Goal: Task Accomplishment & Management: Use online tool/utility

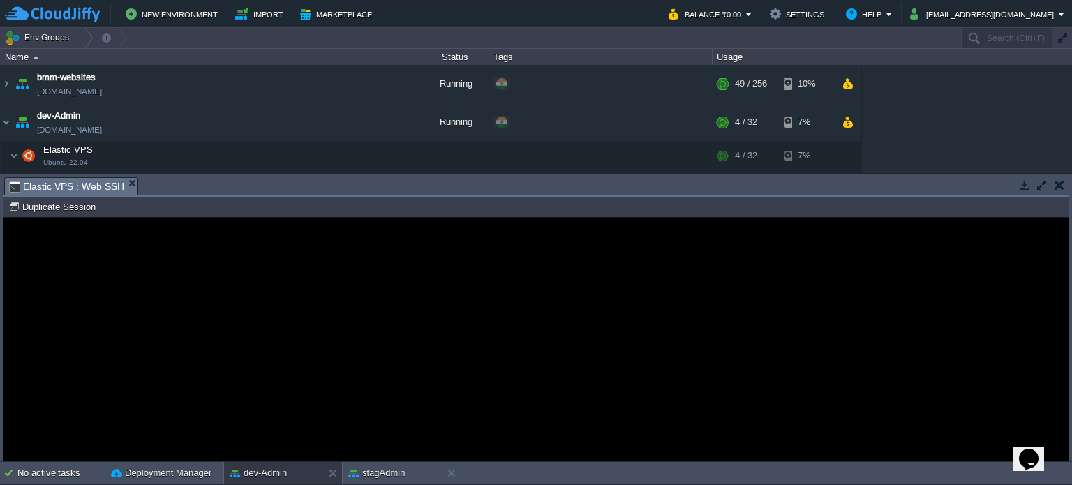
scroll to position [441, 0]
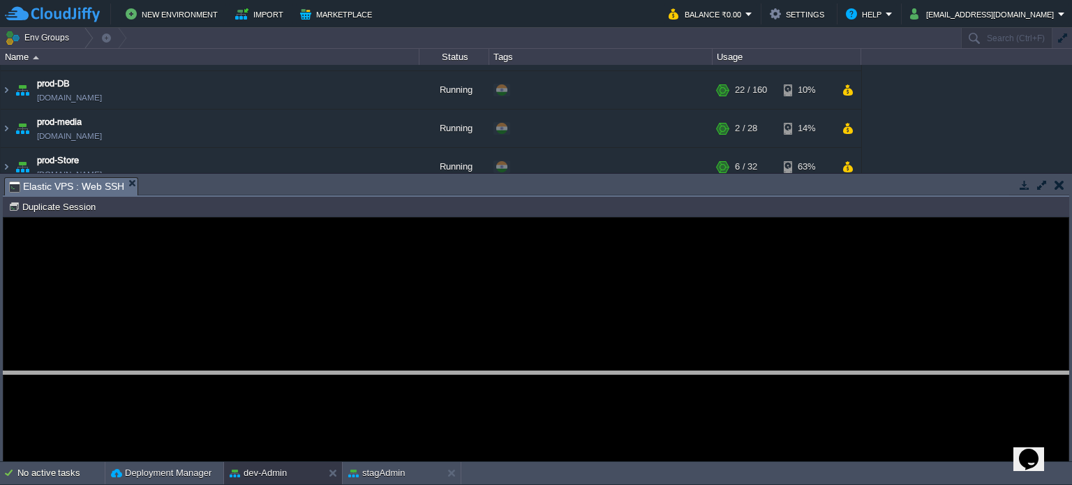
drag, startPoint x: 484, startPoint y: 188, endPoint x: 478, endPoint y: 371, distance: 182.3
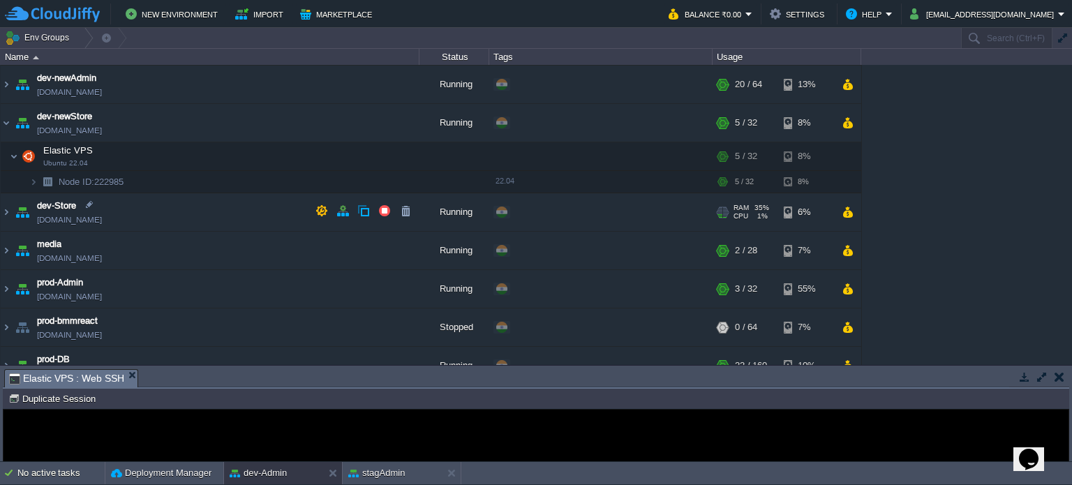
scroll to position [162, 0]
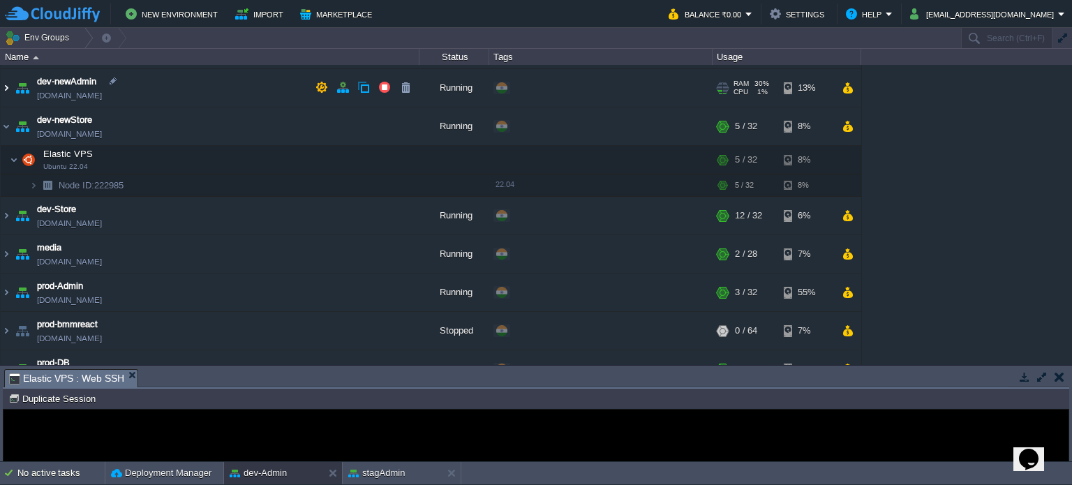
click at [6, 81] on img at bounding box center [6, 88] width 11 height 38
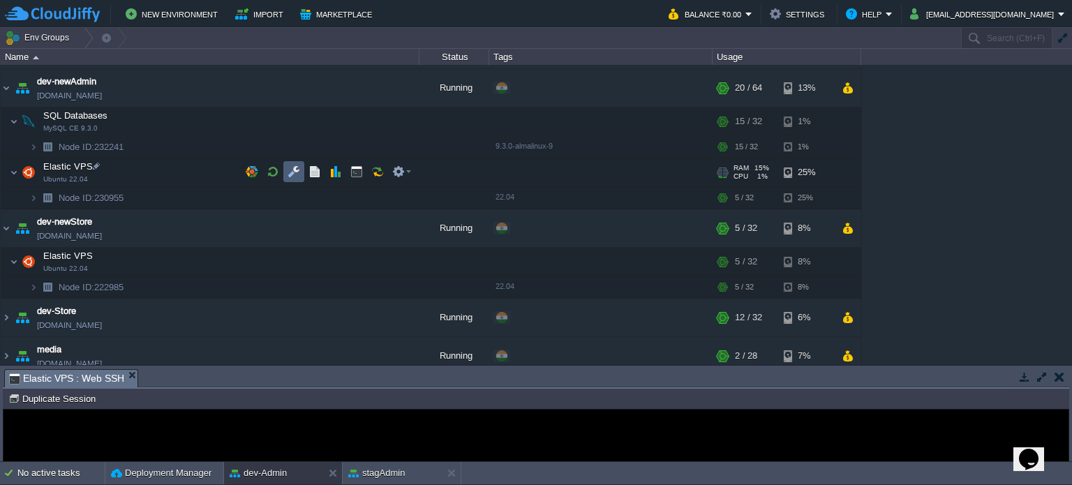
click at [294, 169] on button "button" at bounding box center [294, 171] width 13 height 13
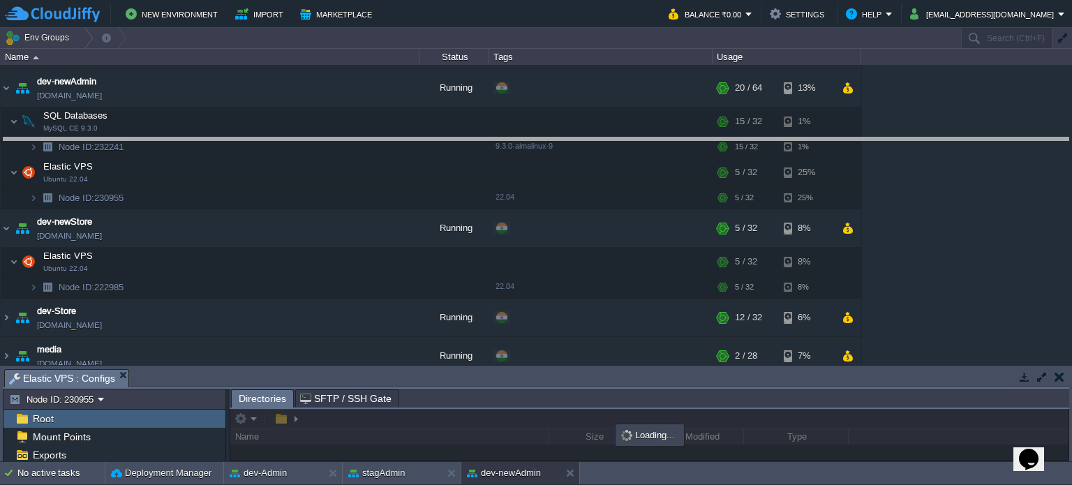
drag, startPoint x: 558, startPoint y: 385, endPoint x: 576, endPoint y: 142, distance: 244.2
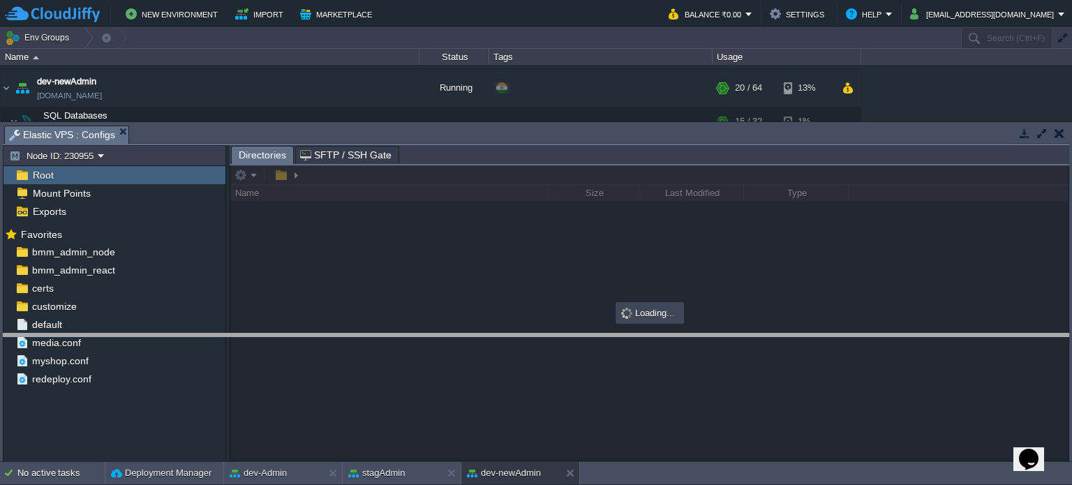
drag, startPoint x: 451, startPoint y: 141, endPoint x: 391, endPoint y: 296, distance: 166.2
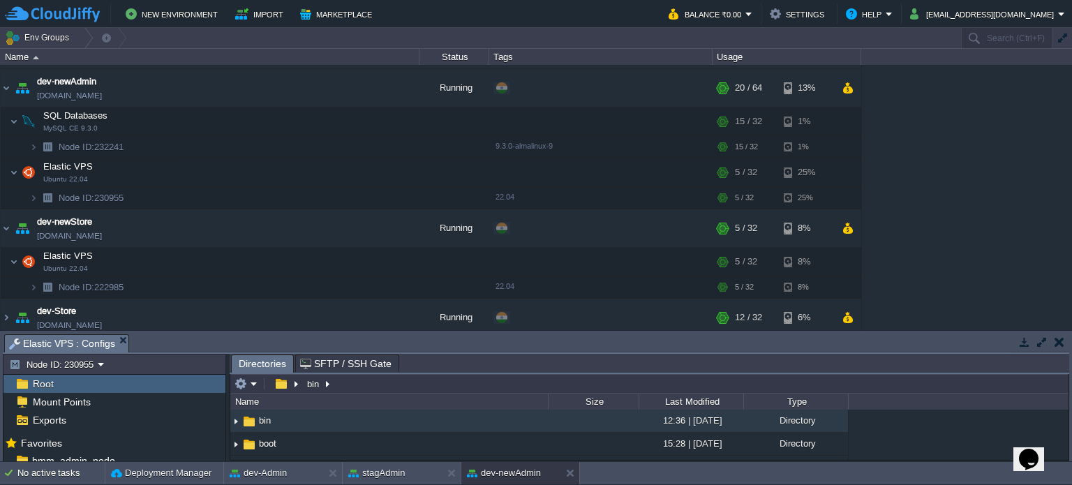
click at [1058, 341] on button "button" at bounding box center [1060, 342] width 10 height 13
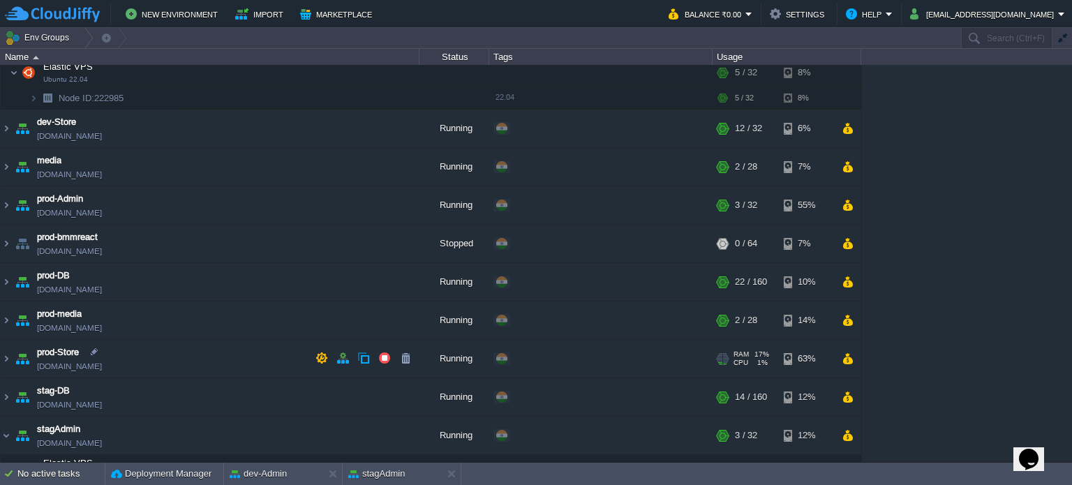
scroll to position [468, 0]
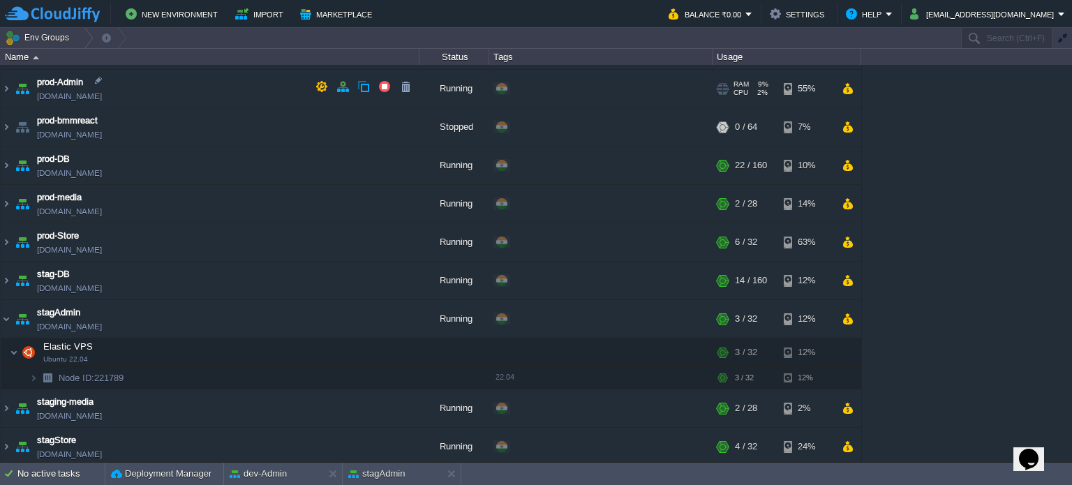
click at [13, 86] on img at bounding box center [23, 89] width 20 height 38
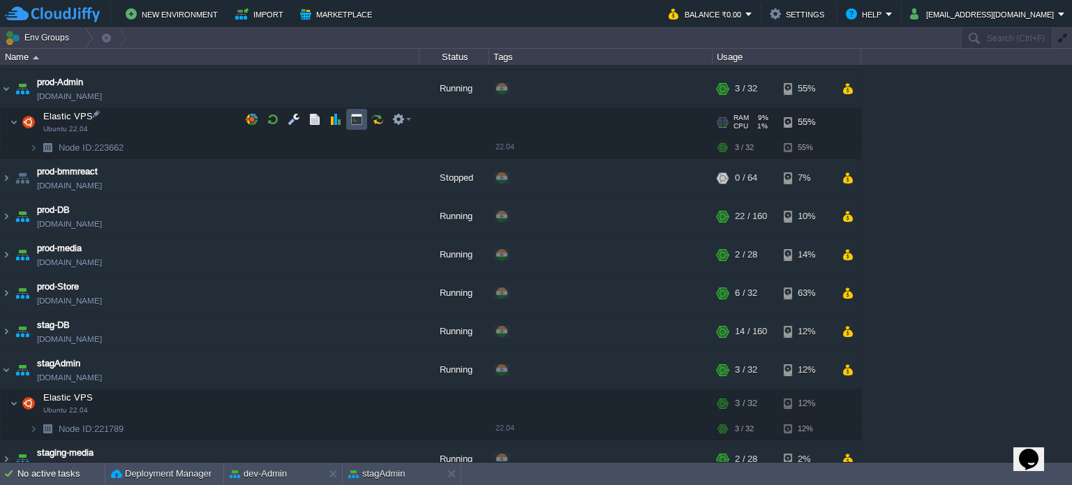
click at [359, 117] on button "button" at bounding box center [356, 119] width 13 height 13
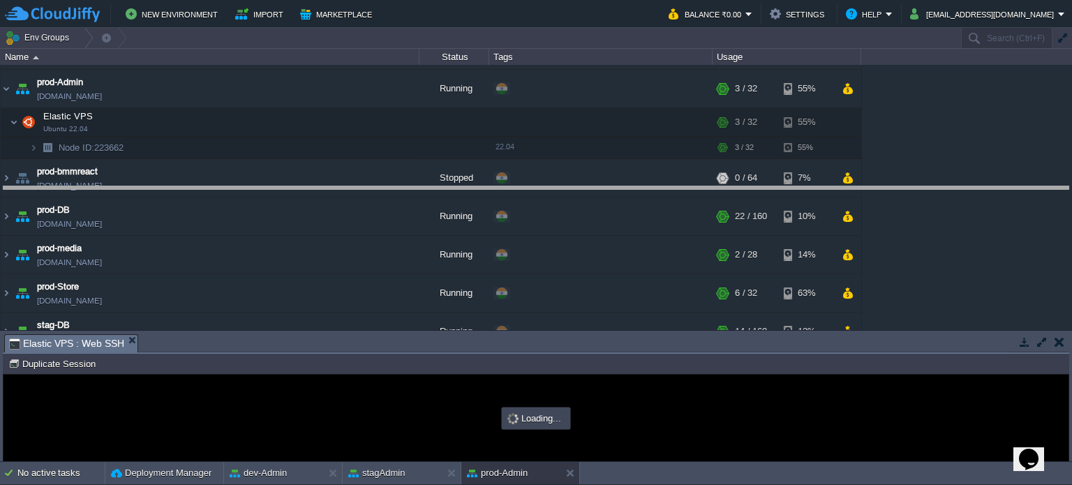
drag, startPoint x: 616, startPoint y: 351, endPoint x: 600, endPoint y: 175, distance: 176.6
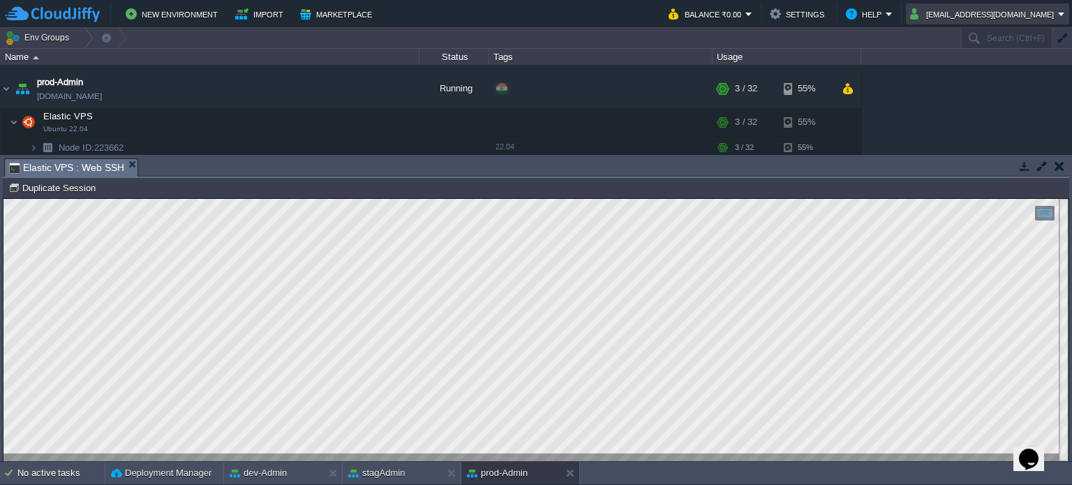
scroll to position [0, 0]
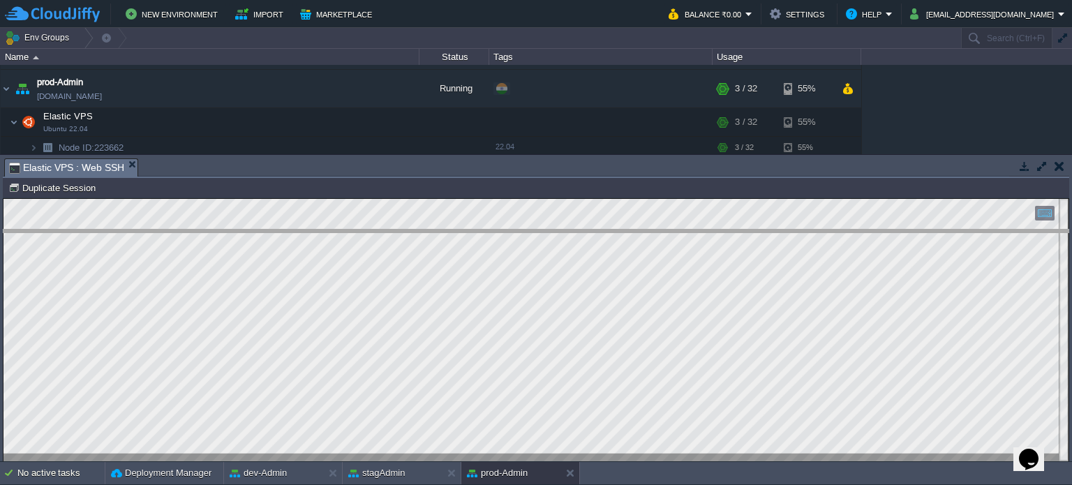
drag, startPoint x: 476, startPoint y: 170, endPoint x: 507, endPoint y: 241, distance: 76.9
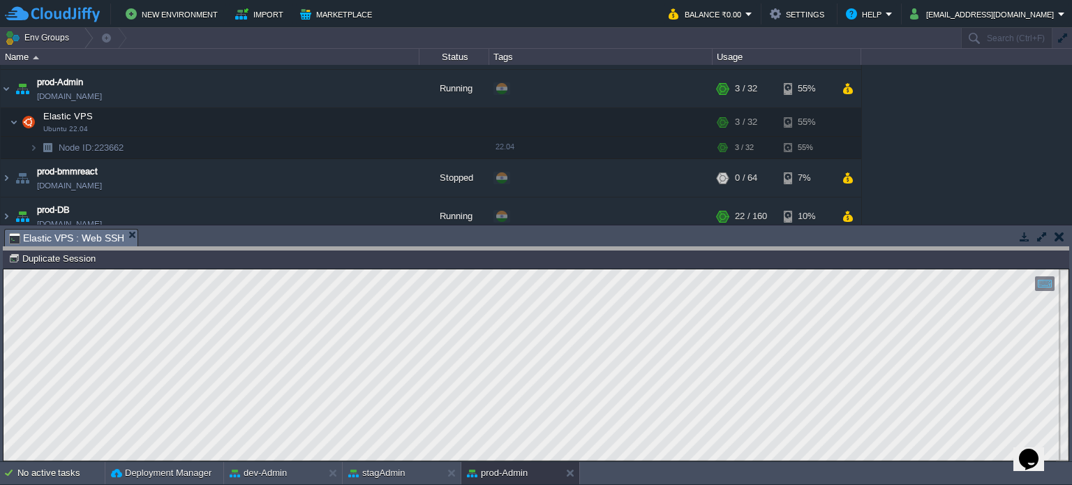
drag, startPoint x: 478, startPoint y: 242, endPoint x: 502, endPoint y: 265, distance: 32.6
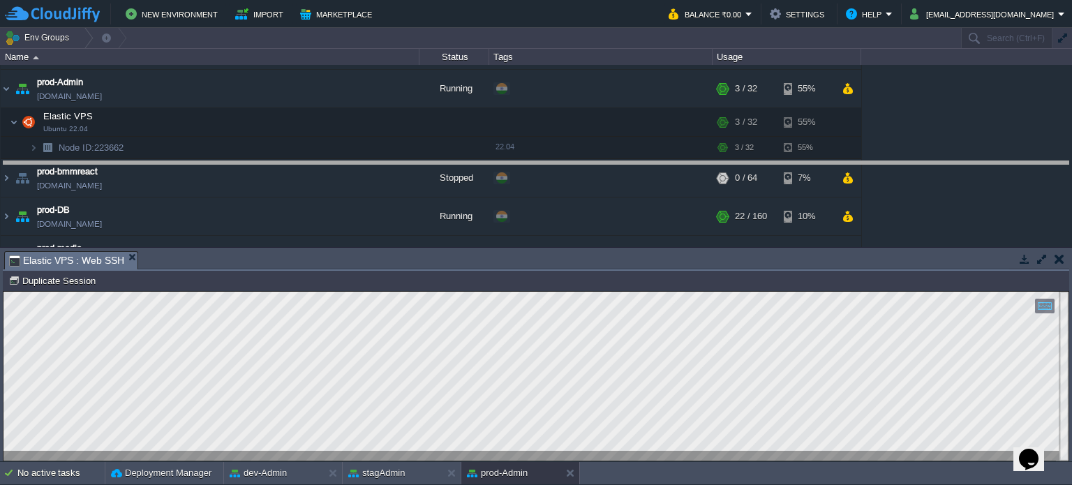
drag, startPoint x: 818, startPoint y: 265, endPoint x: 805, endPoint y: 151, distance: 114.5
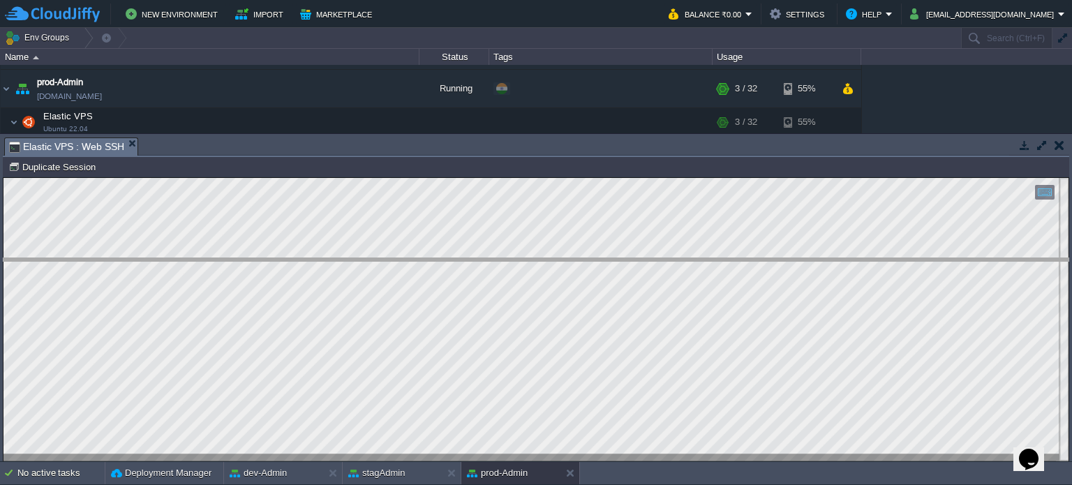
drag, startPoint x: 251, startPoint y: 144, endPoint x: 262, endPoint y: 307, distance: 163.0
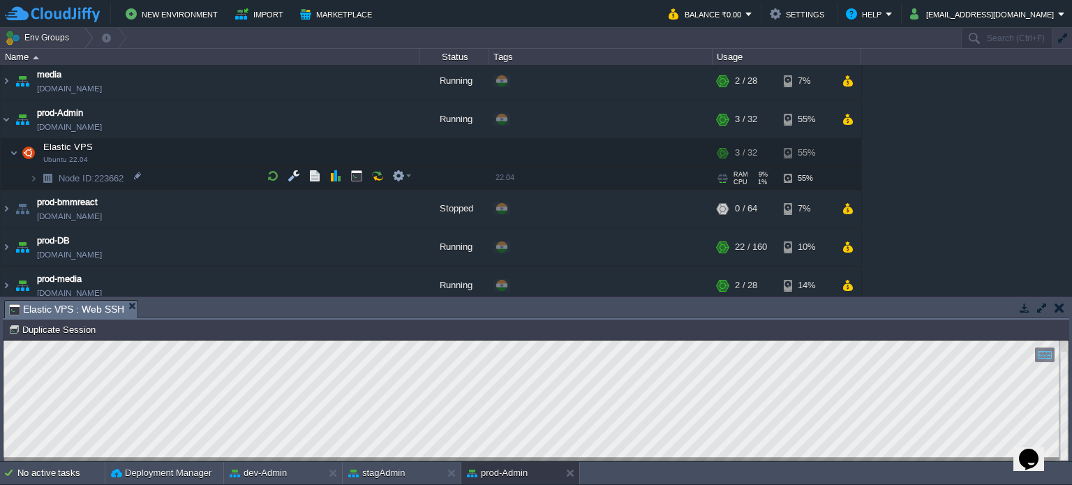
scroll to position [406, 0]
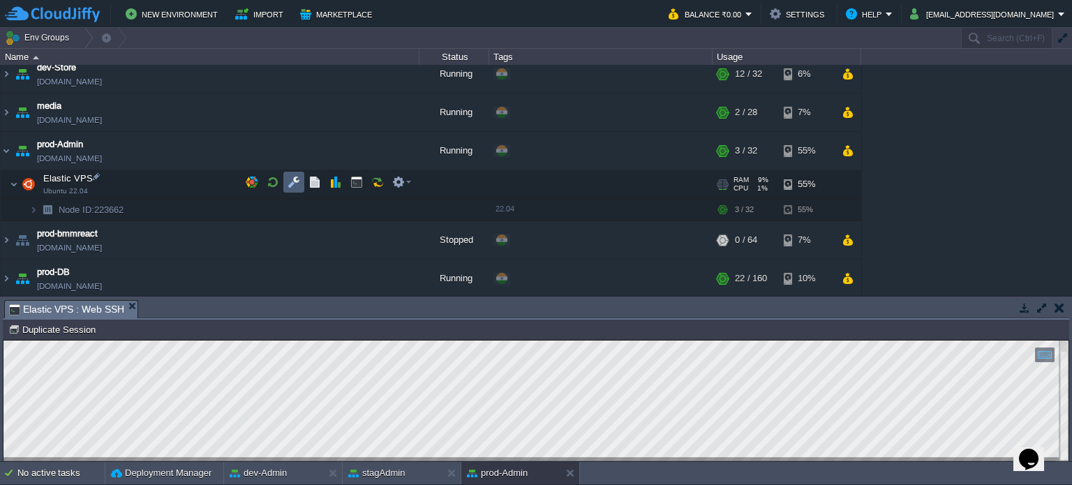
click at [292, 178] on button "button" at bounding box center [294, 182] width 13 height 13
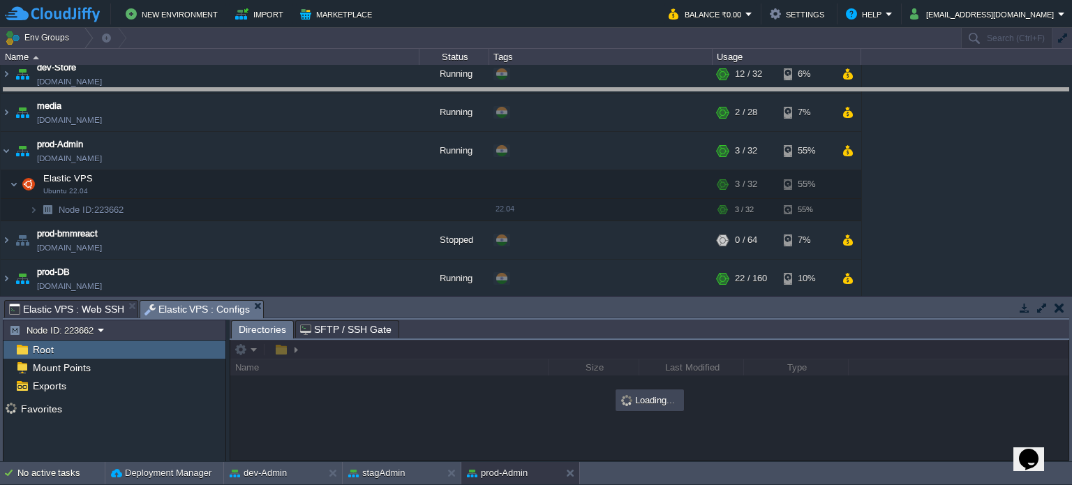
drag, startPoint x: 486, startPoint y: 302, endPoint x: 507, endPoint y: 87, distance: 215.9
click at [507, 87] on body "New Environment Import Marketplace Bonus ₹0.00 Upgrade Account Balance ₹0.00 Se…" at bounding box center [536, 242] width 1072 height 485
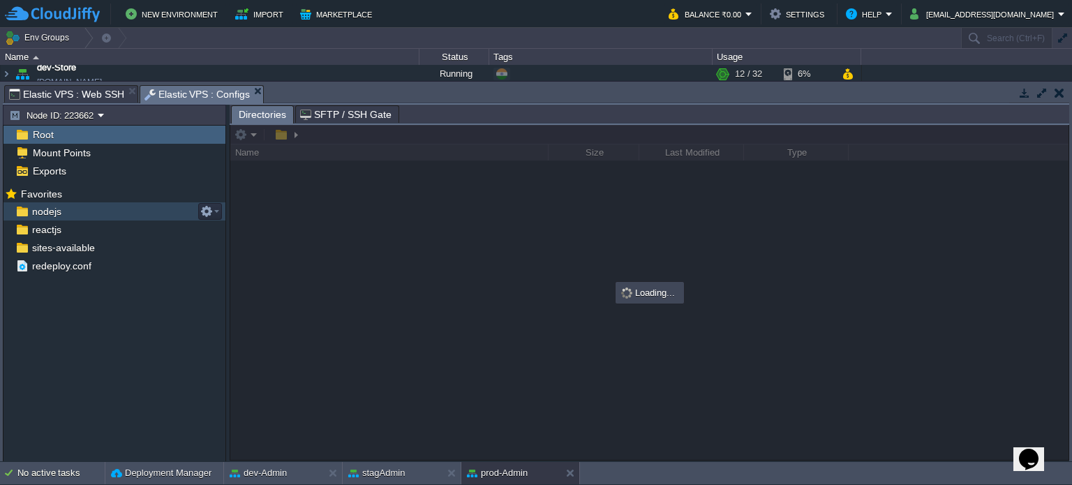
click at [70, 207] on div "nodejs" at bounding box center [114, 211] width 222 height 18
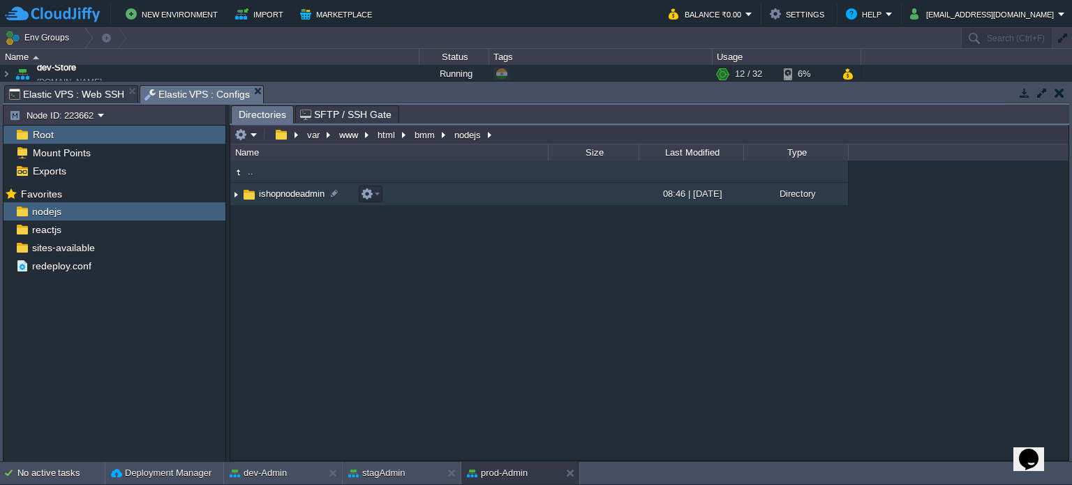
click at [288, 195] on span "ishopnodeadmin" at bounding box center [292, 194] width 70 height 12
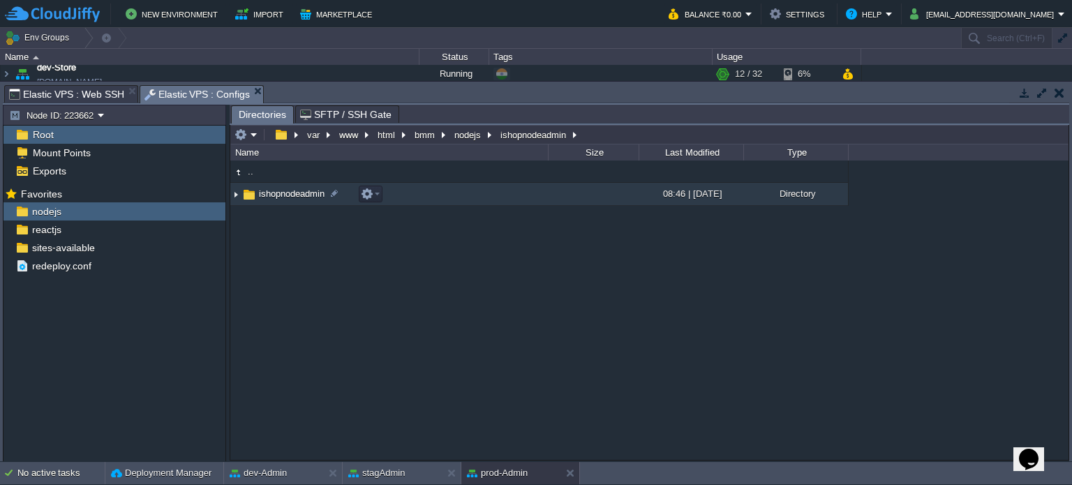
click at [288, 195] on span "ishopnodeadmin" at bounding box center [292, 194] width 70 height 12
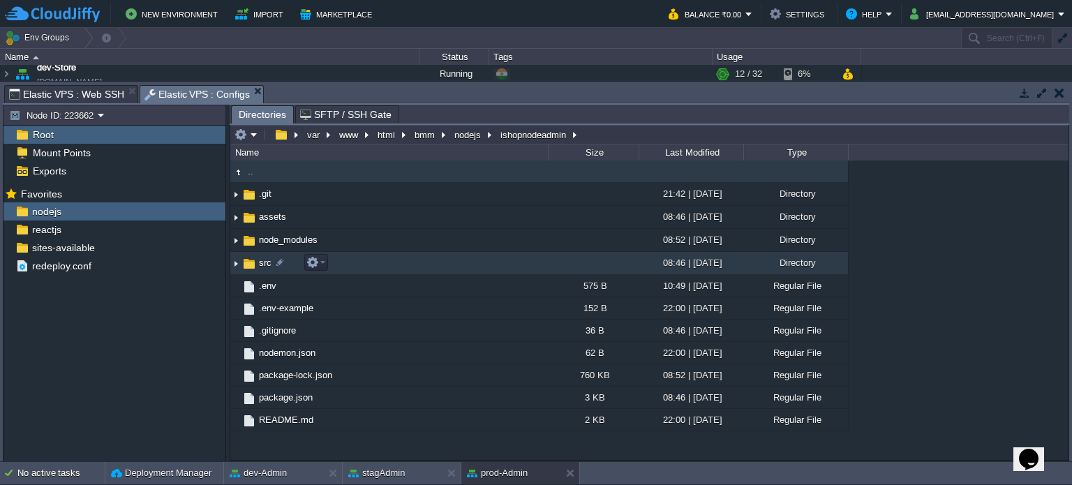
click at [266, 261] on span "src" at bounding box center [265, 263] width 17 height 12
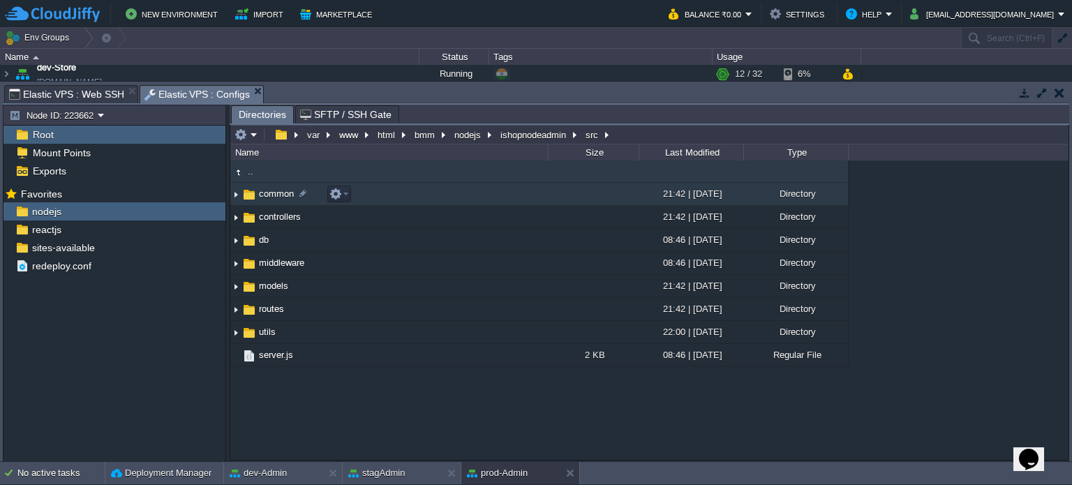
click at [270, 192] on span "common" at bounding box center [276, 194] width 39 height 12
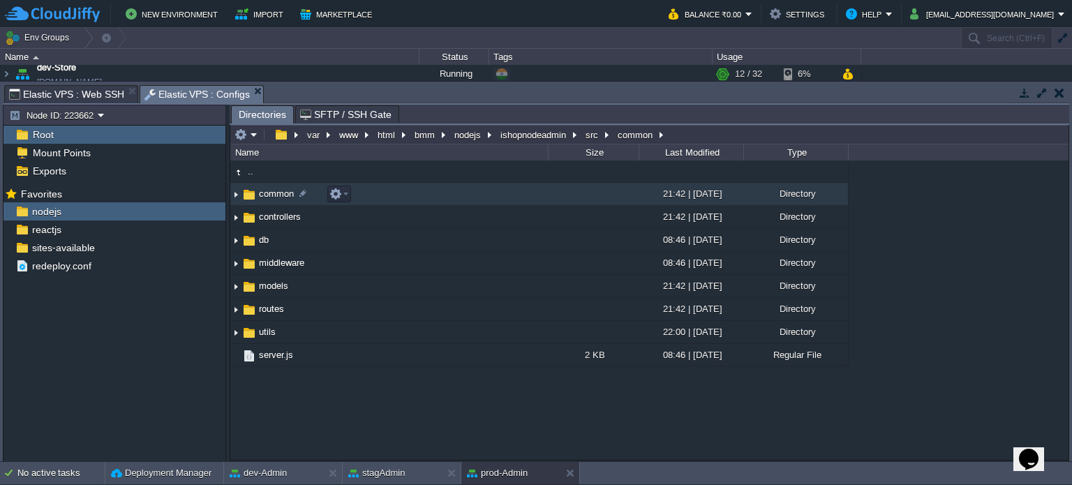
click at [270, 192] on span "common" at bounding box center [276, 194] width 39 height 12
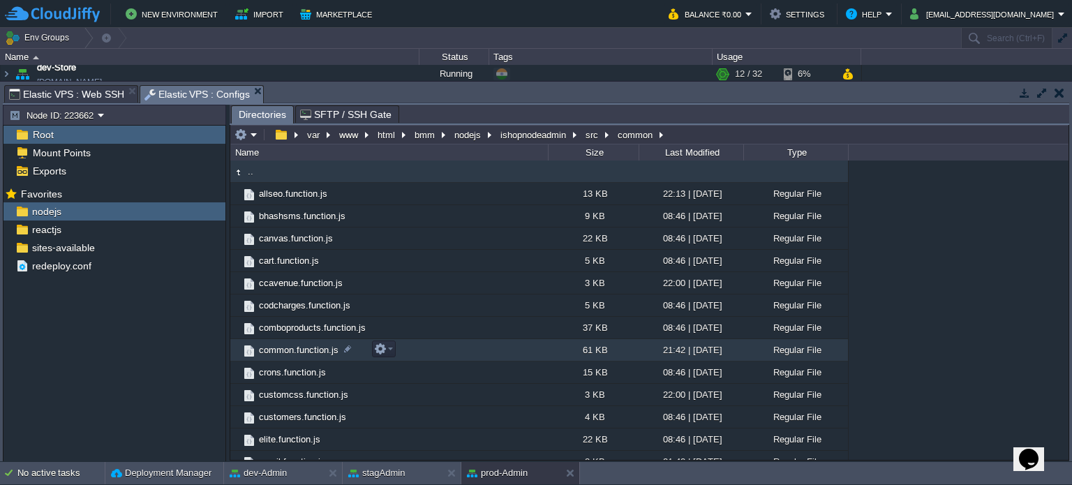
click at [309, 346] on span "common.function.js" at bounding box center [299, 350] width 84 height 12
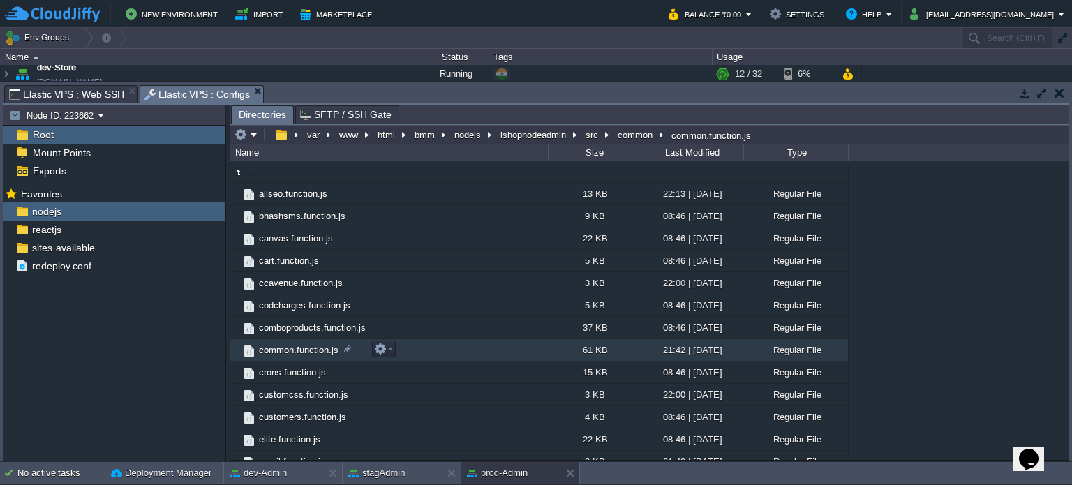
click at [309, 346] on span "common.function.js" at bounding box center [299, 350] width 84 height 12
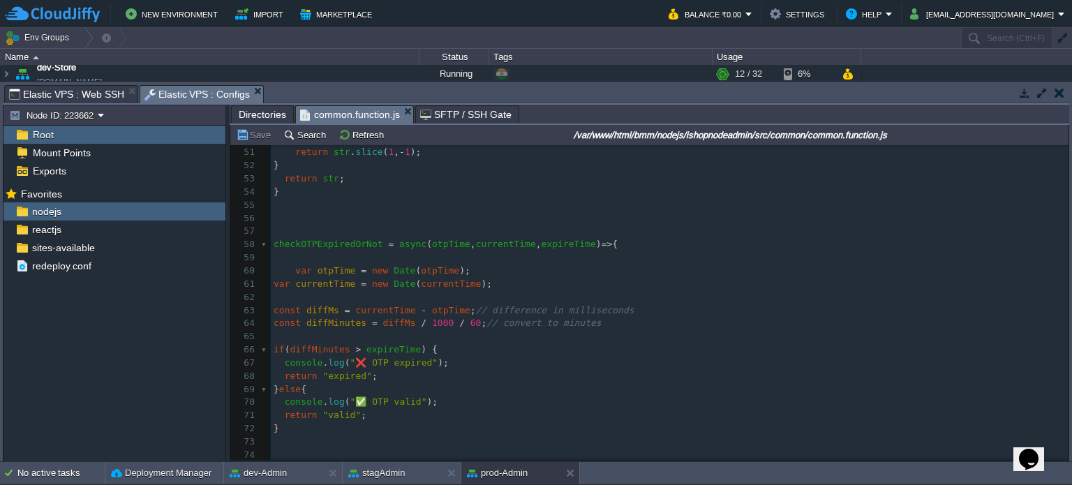
scroll to position [629, 0]
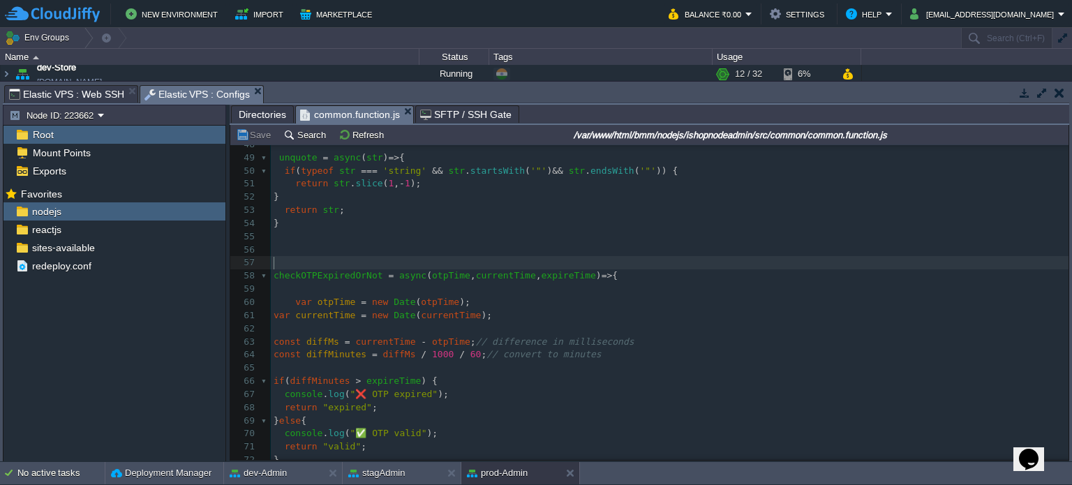
click at [291, 258] on pre "​" at bounding box center [670, 262] width 798 height 13
paste textarea "addDaysWithTimezone"
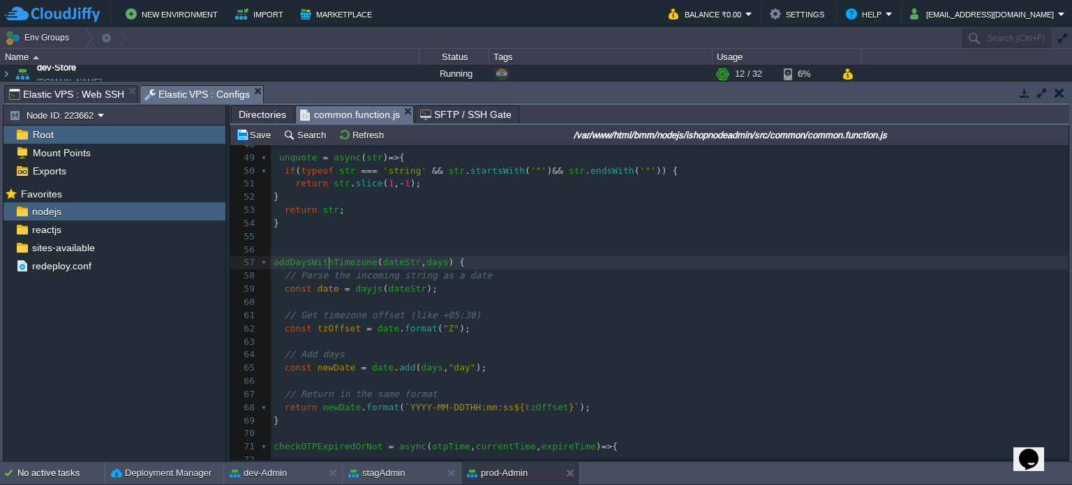
click at [330, 261] on div "xxxxxxxxxx const query = require ( '../db/db-connection' ); 37 ​ 38 tableName =…" at bounding box center [670, 290] width 798 height 592
type textarea "addDaysWithTimezone"
click at [260, 138] on button "Save" at bounding box center [255, 134] width 39 height 13
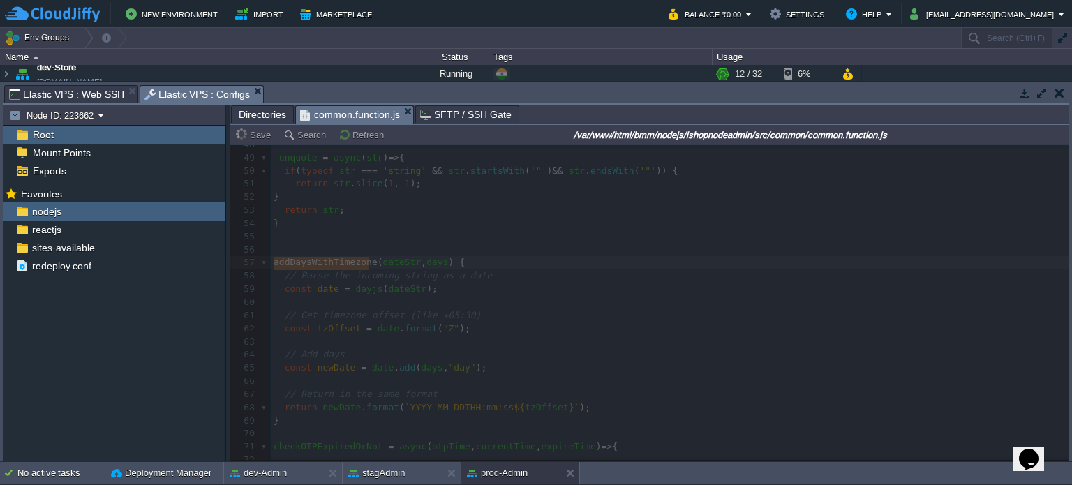
click at [260, 110] on span "Directories" at bounding box center [262, 114] width 47 height 17
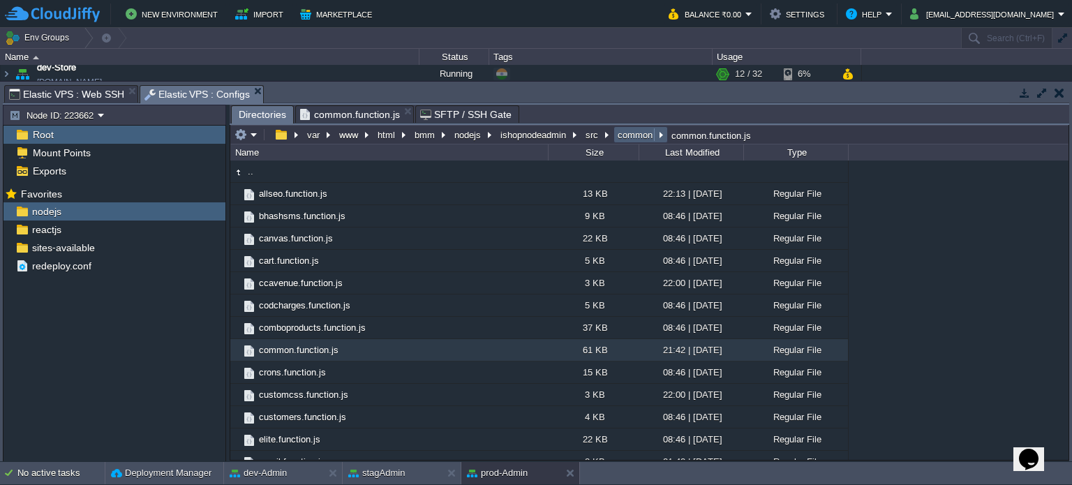
click at [644, 135] on button "common" at bounding box center [636, 134] width 40 height 13
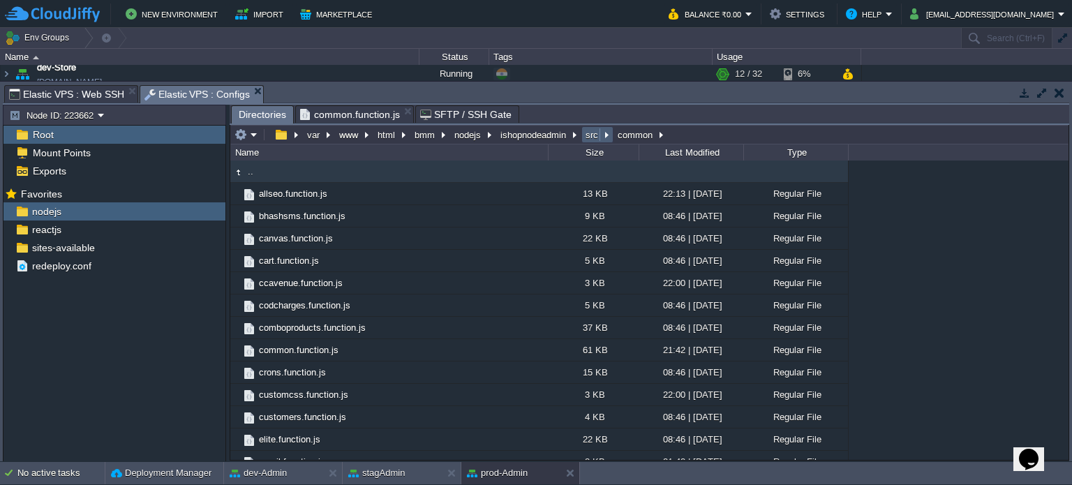
click at [591, 133] on button "src" at bounding box center [593, 134] width 18 height 13
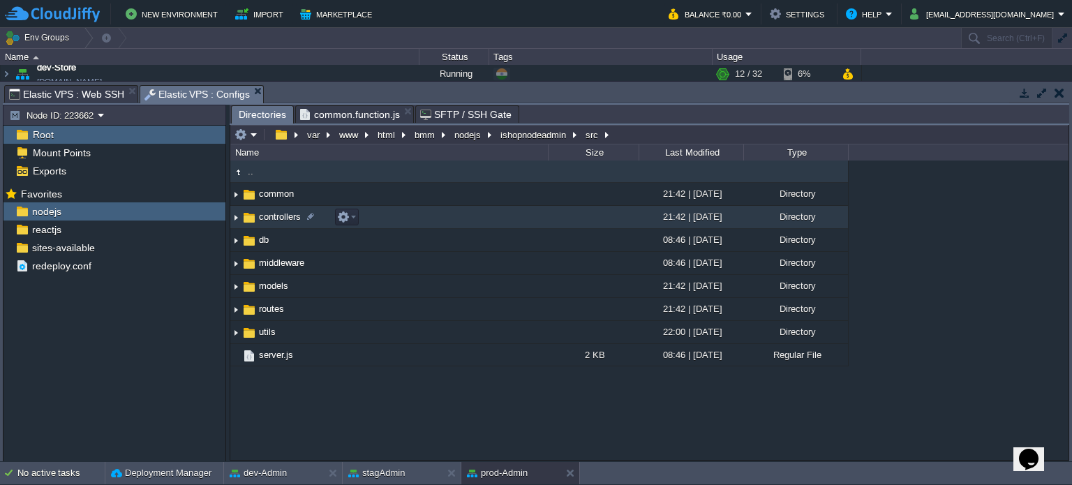
click at [285, 217] on span "controllers" at bounding box center [280, 217] width 46 height 12
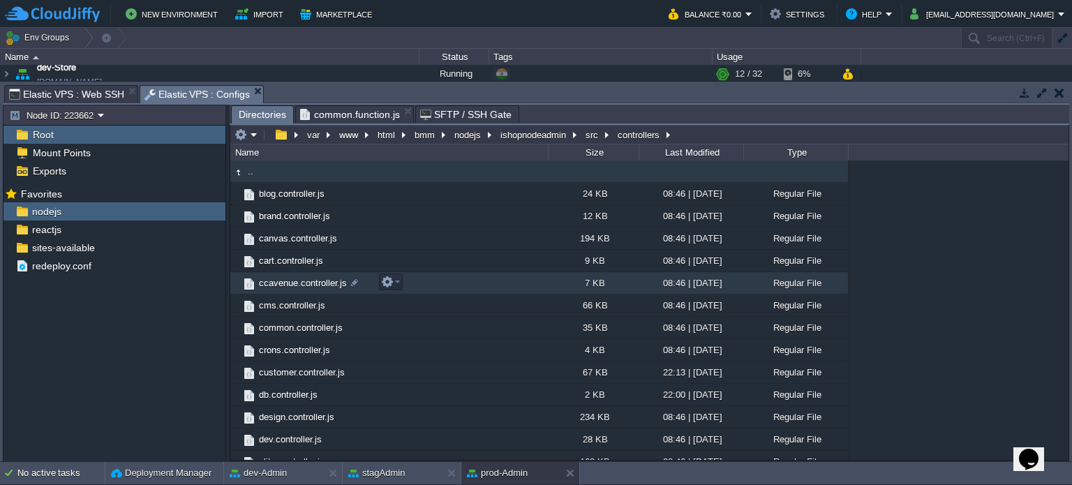
scroll to position [877, 0]
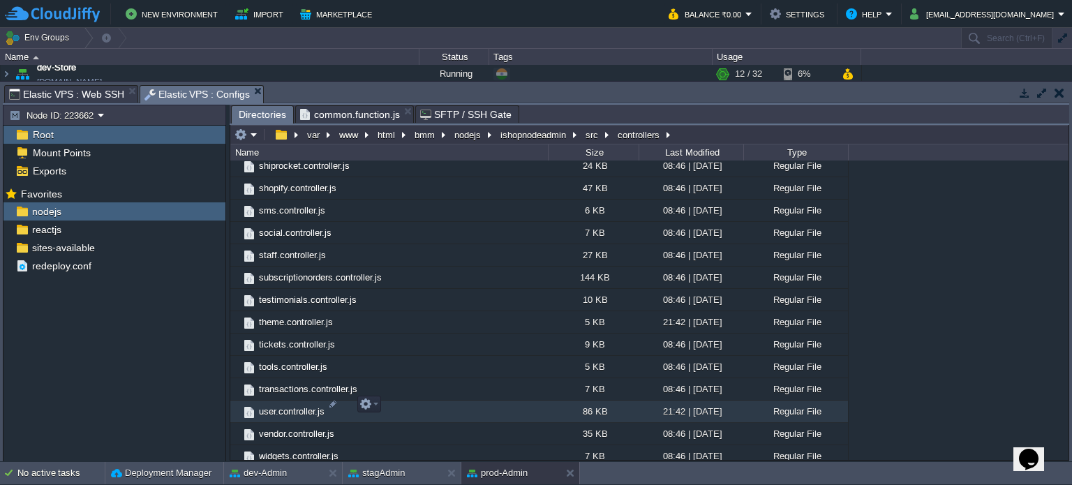
click at [295, 406] on span "user.controller.js" at bounding box center [292, 412] width 70 height 12
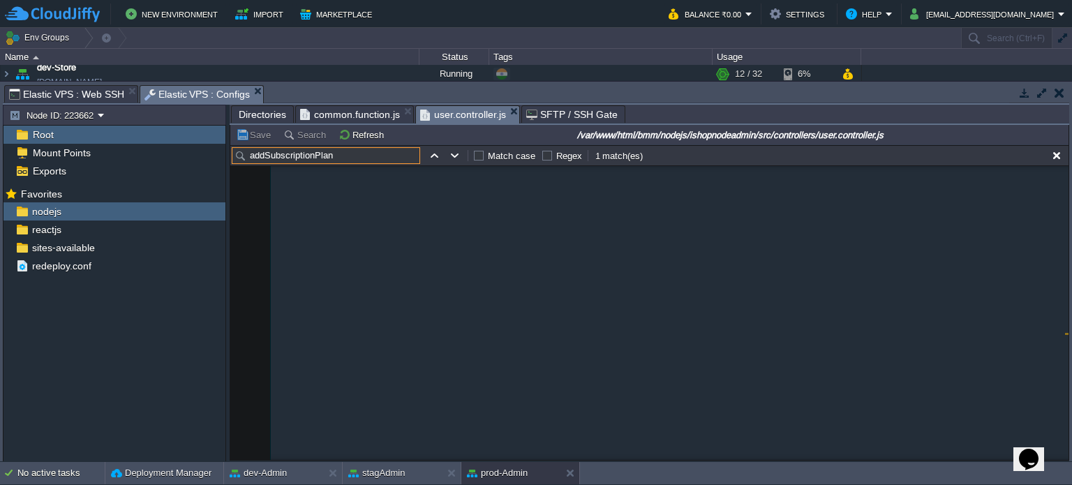
scroll to position [21482, 0]
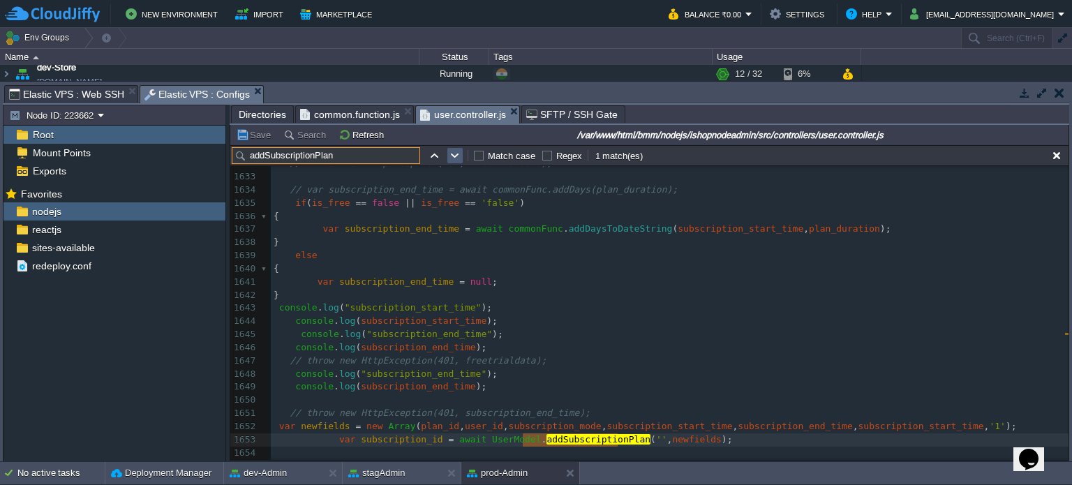
type input "addSubscriptionPlan"
click at [456, 155] on button "button" at bounding box center [455, 155] width 13 height 13
type textarea "addSubscriptionPlan"
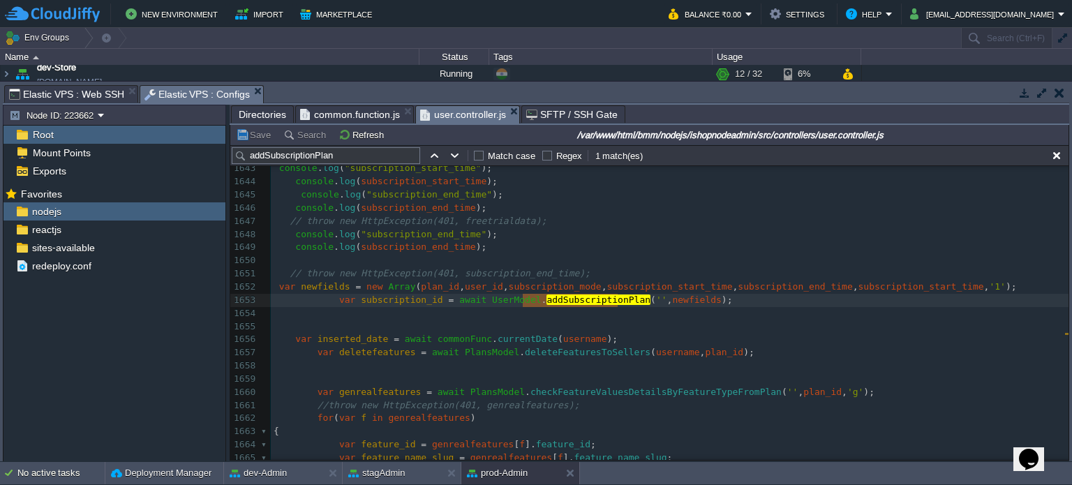
scroll to position [0, 0]
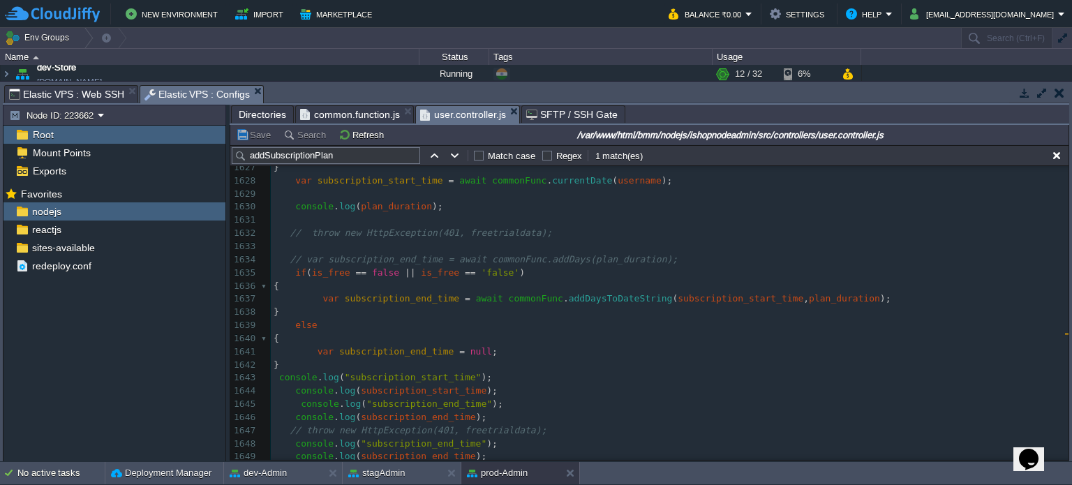
click at [586, 297] on span "addDaysToDateString" at bounding box center [621, 298] width 104 height 10
type textarea "addDaysToDateString"
drag, startPoint x: 586, startPoint y: 297, endPoint x: 625, endPoint y: 317, distance: 43.7
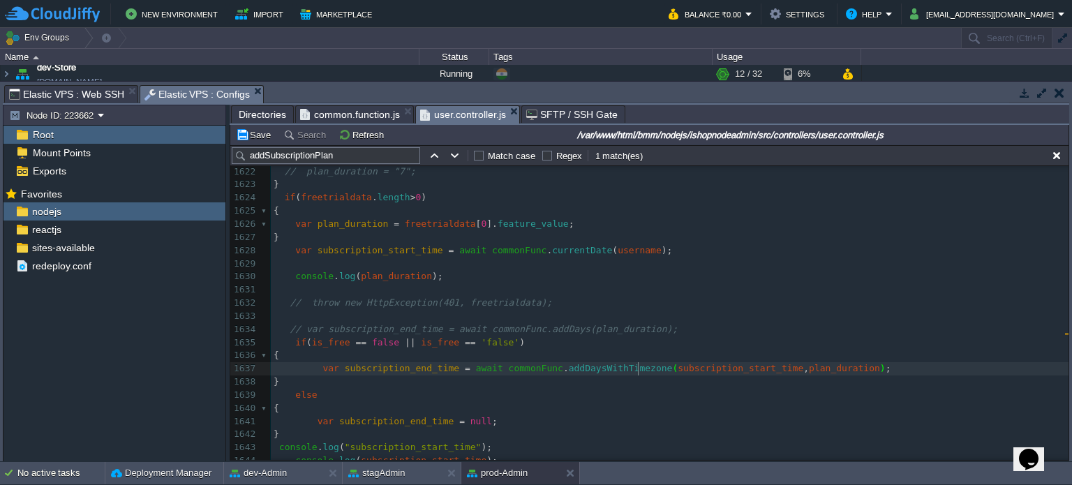
type textarea "currentDate"
click at [526, 311] on pre at bounding box center [670, 316] width 798 height 13
click at [255, 137] on button "Save" at bounding box center [255, 134] width 39 height 13
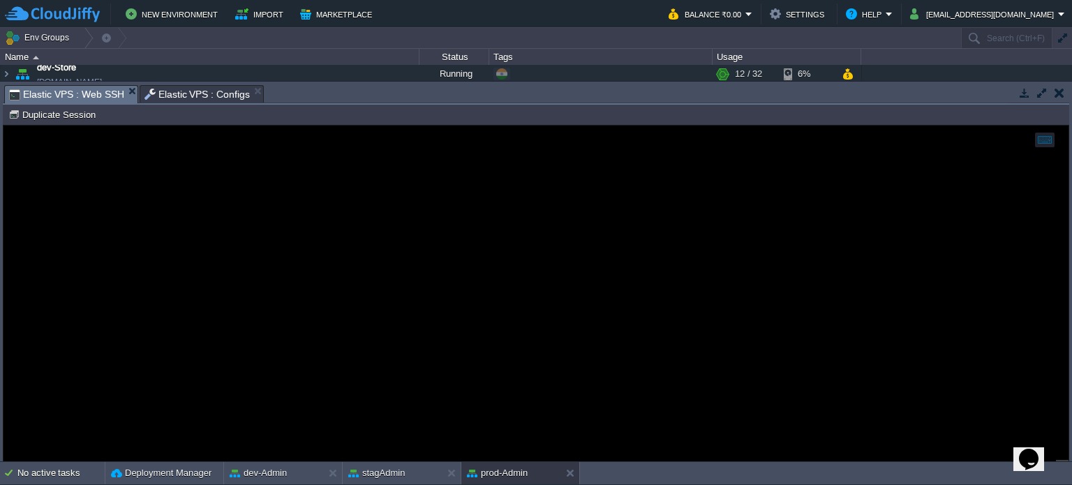
drag, startPoint x: 81, startPoint y: 91, endPoint x: 146, endPoint y: 21, distance: 95.3
click at [81, 91] on span "Elastic VPS : Web SSH" at bounding box center [66, 94] width 115 height 17
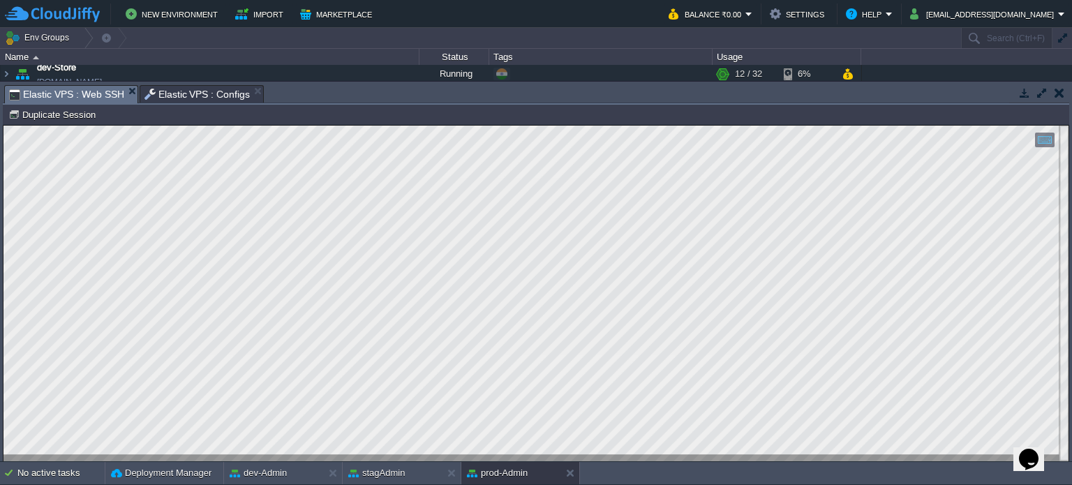
click at [178, 91] on span "Elastic VPS : Configs" at bounding box center [197, 94] width 106 height 17
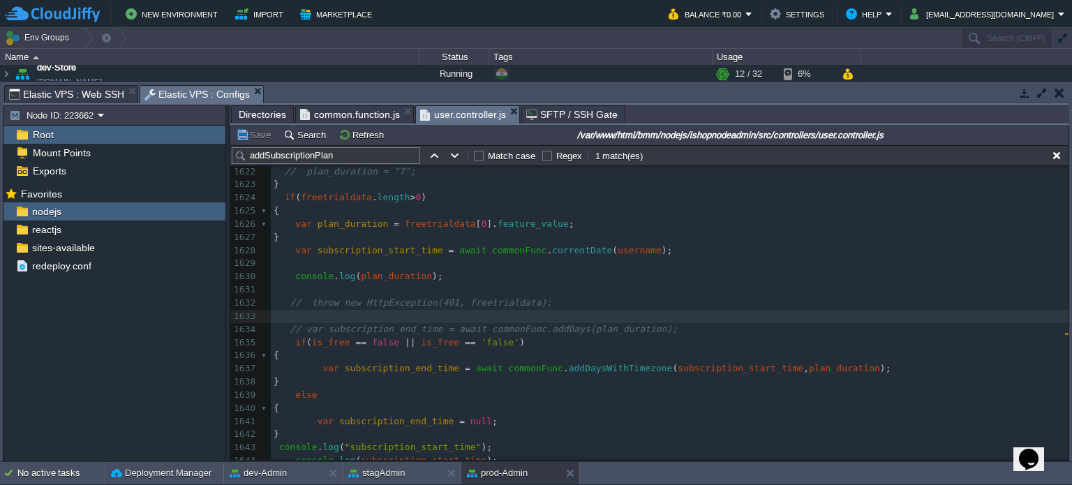
click at [67, 90] on span "Elastic VPS : Web SSH" at bounding box center [66, 94] width 115 height 17
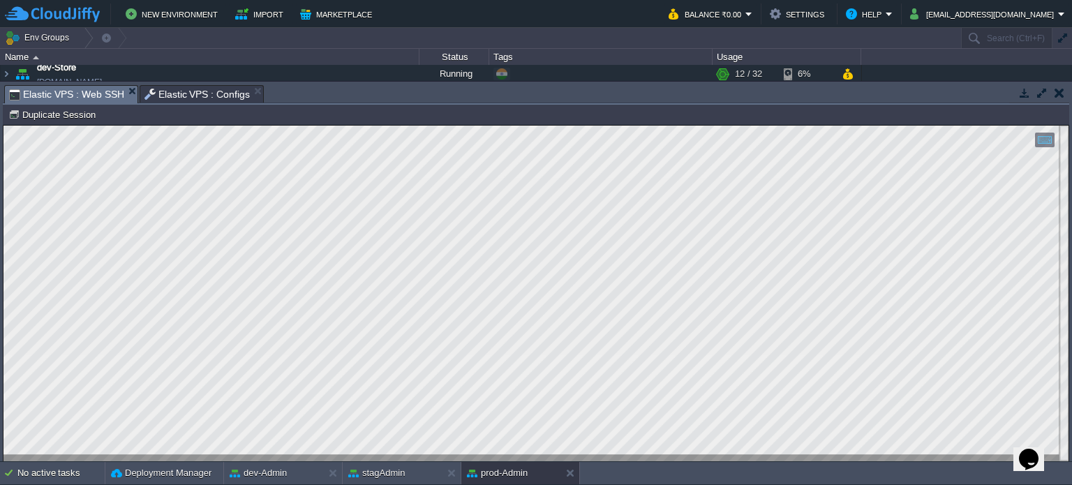
click at [198, 92] on span "Elastic VPS : Configs" at bounding box center [197, 94] width 106 height 17
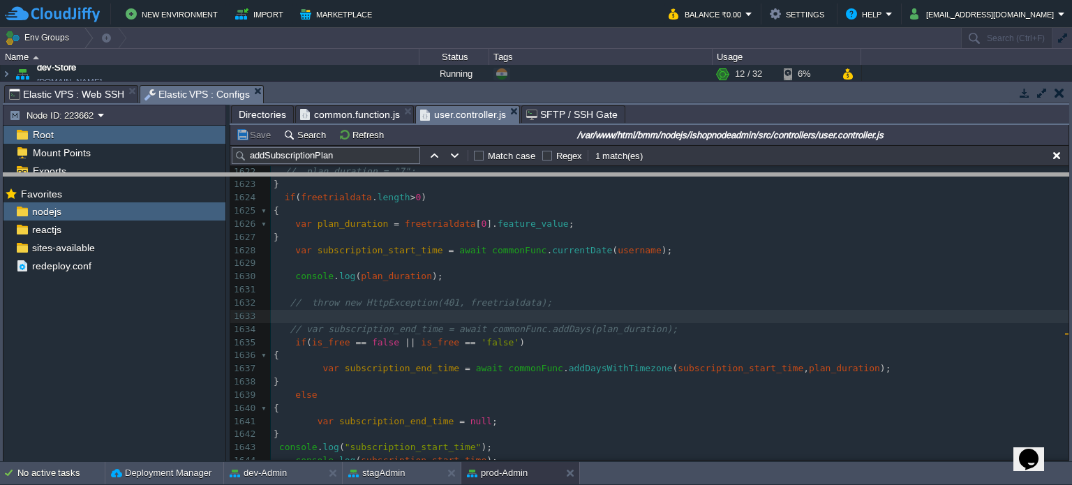
drag, startPoint x: 368, startPoint y: 96, endPoint x: 378, endPoint y: 204, distance: 108.6
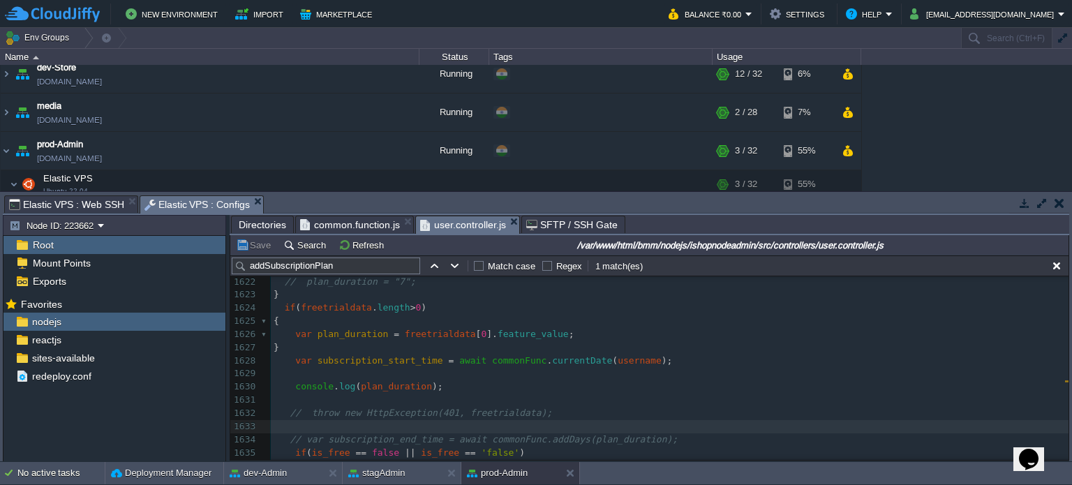
click at [265, 225] on span "Directories" at bounding box center [262, 224] width 47 height 17
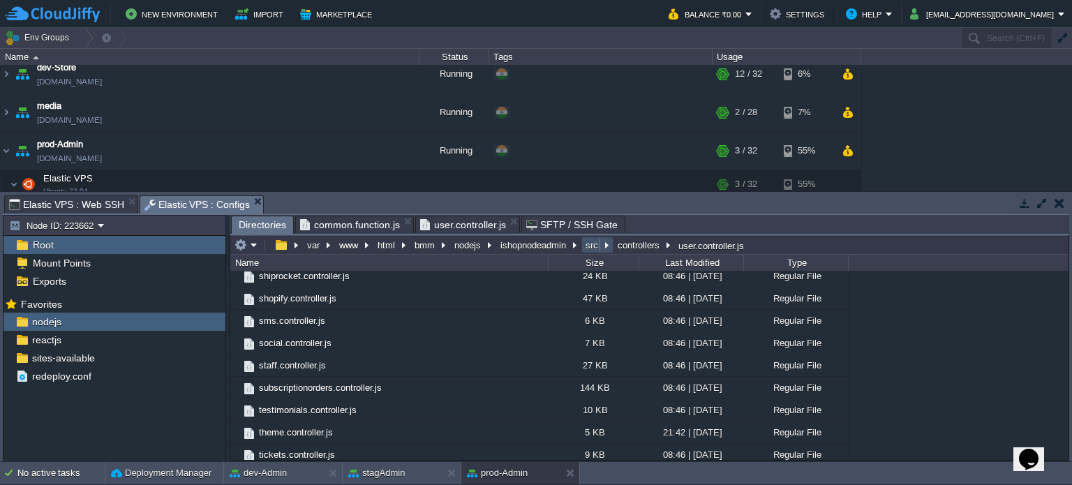
click at [588, 242] on button "src" at bounding box center [593, 245] width 18 height 13
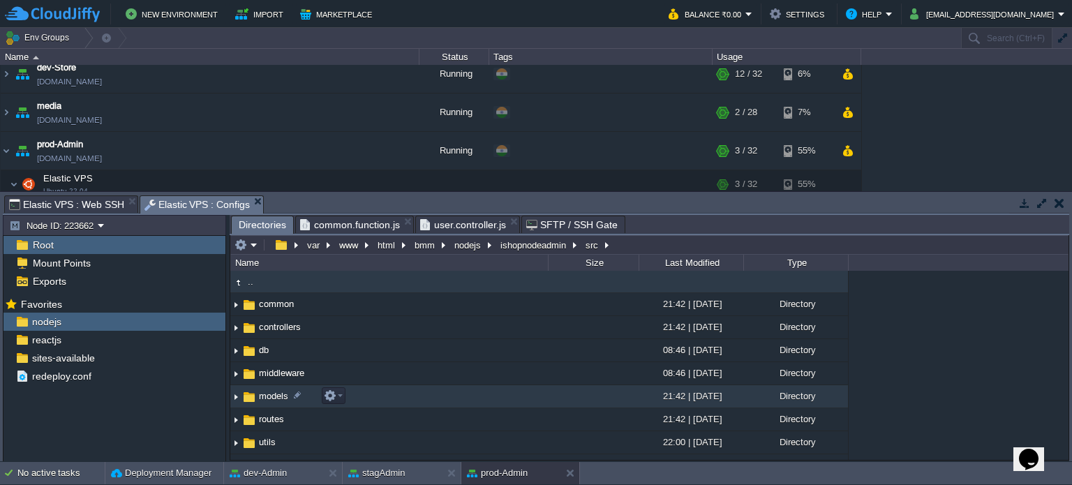
click at [268, 398] on span "models" at bounding box center [274, 396] width 34 height 12
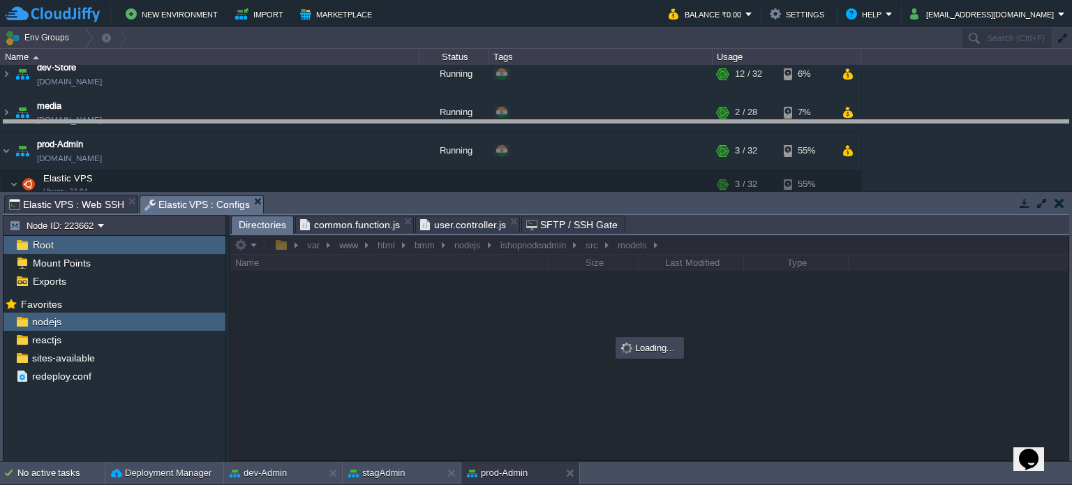
drag, startPoint x: 684, startPoint y: 209, endPoint x: 667, endPoint y: 132, distance: 79.3
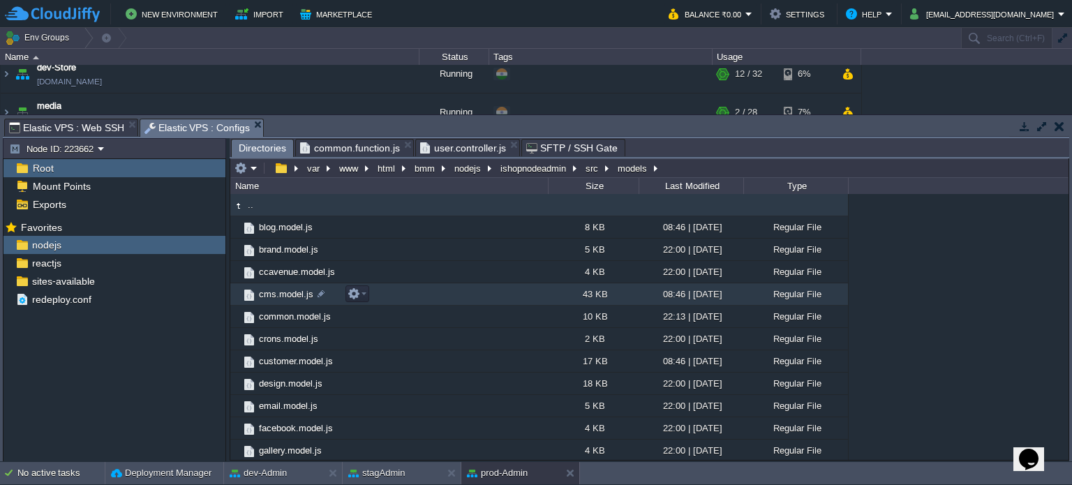
scroll to position [387, 0]
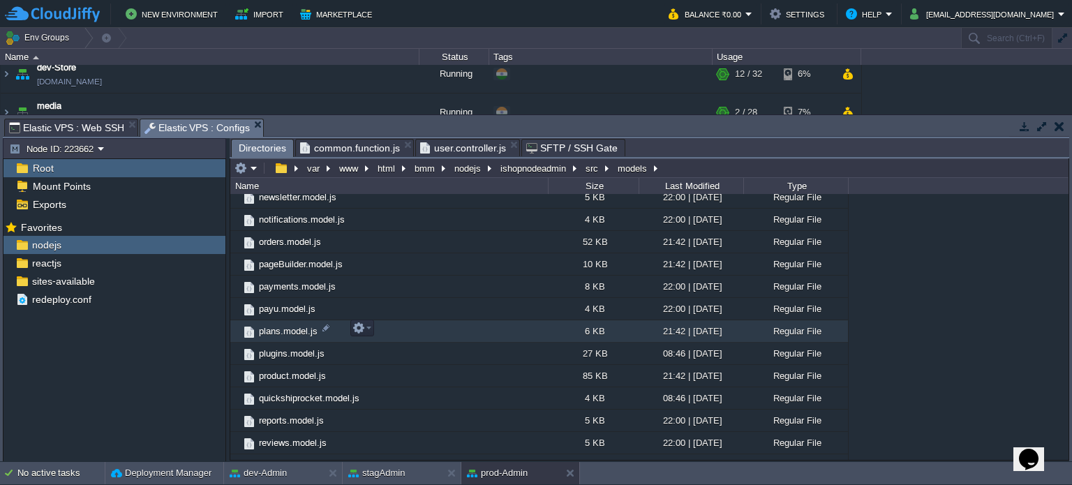
click at [290, 326] on span "plans.model.js" at bounding box center [288, 331] width 63 height 12
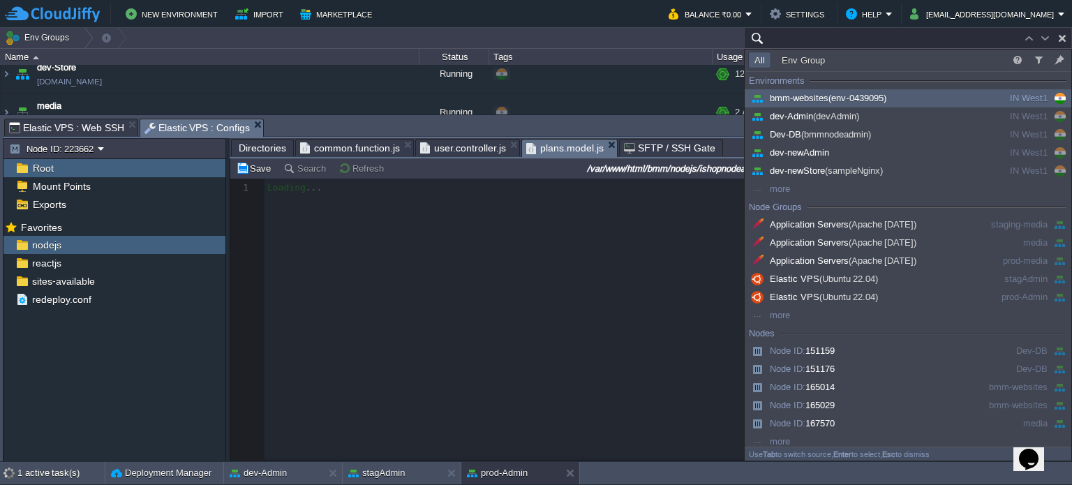
click at [1058, 36] on button "button" at bounding box center [1062, 38] width 13 height 13
type input "Search (Ctrl+F)"
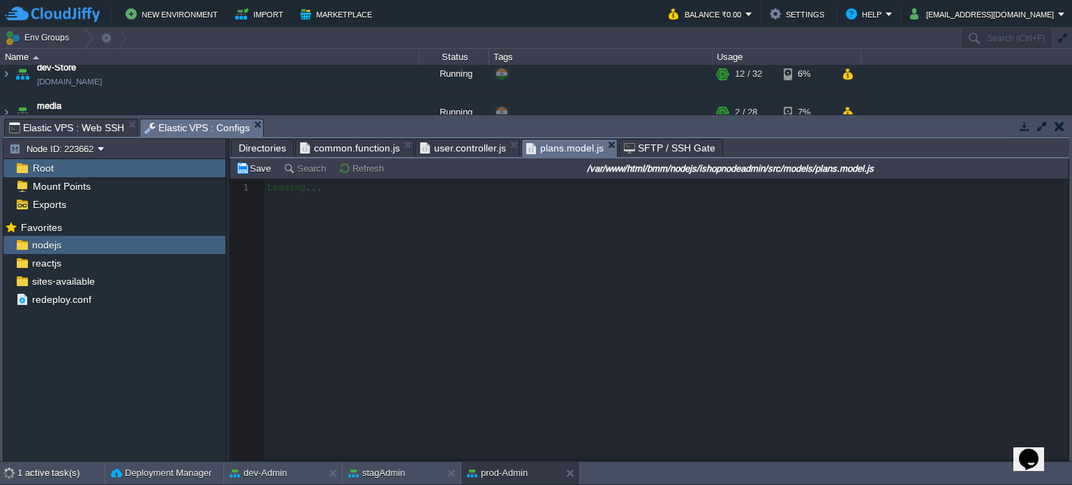
scroll to position [4, 0]
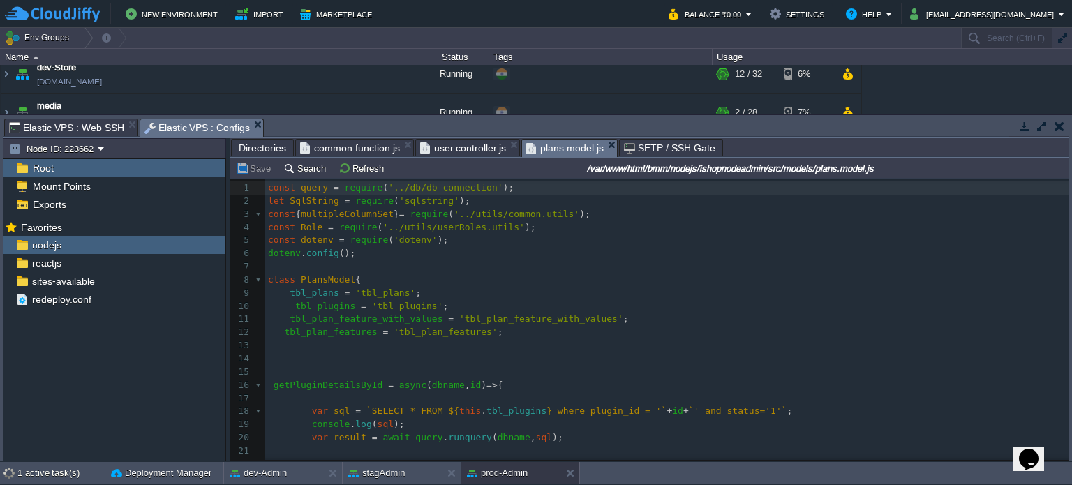
click at [438, 272] on pre "​" at bounding box center [666, 266] width 803 height 13
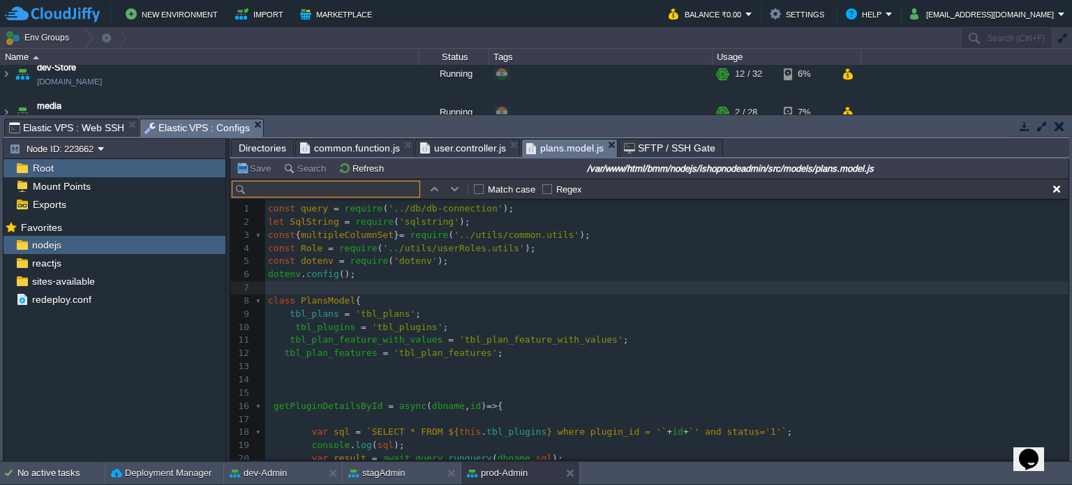
scroll to position [21, 0]
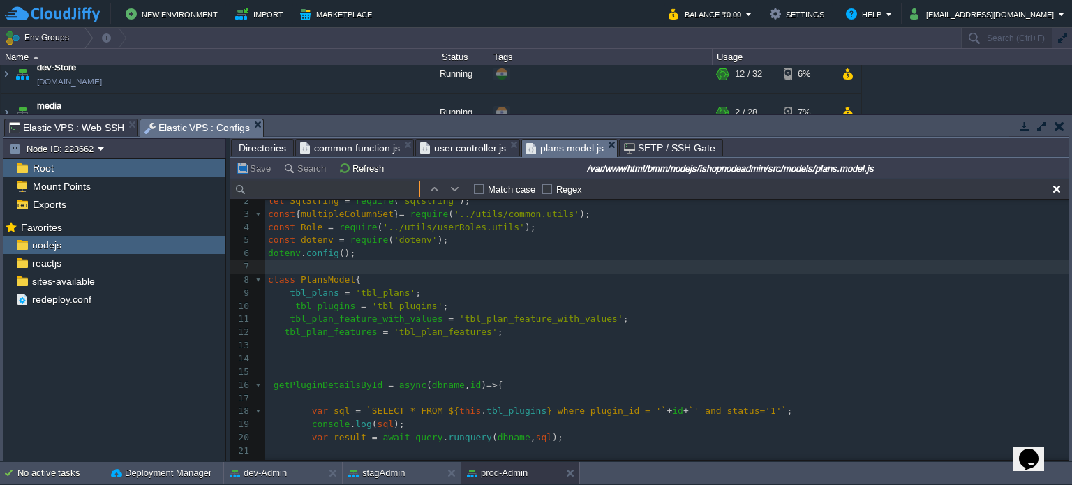
type input "f"
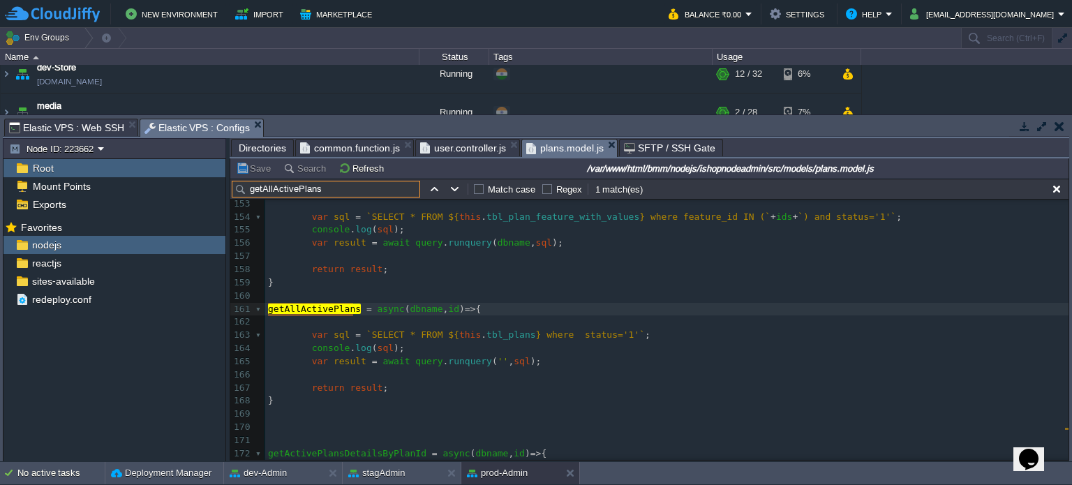
scroll to position [2093, 0]
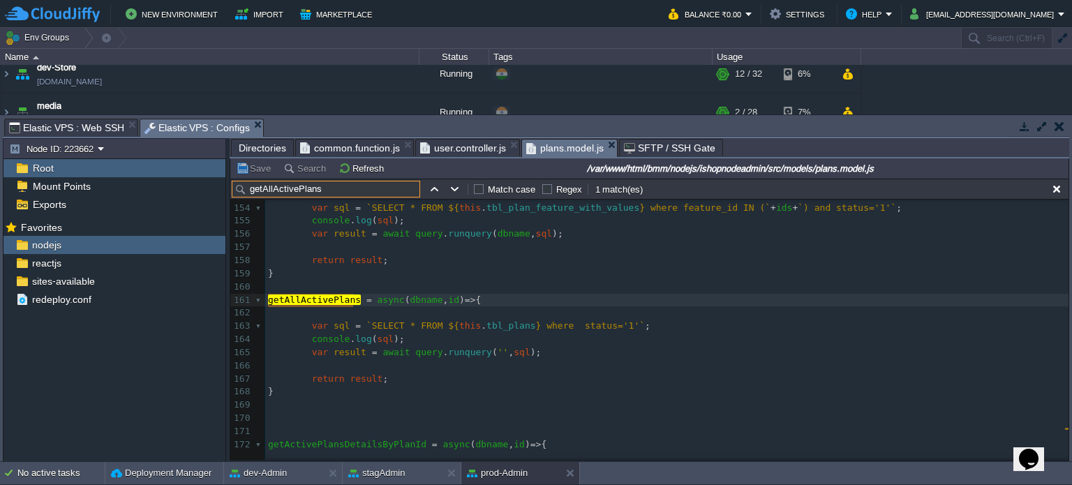
type input "getAllActivePlans"
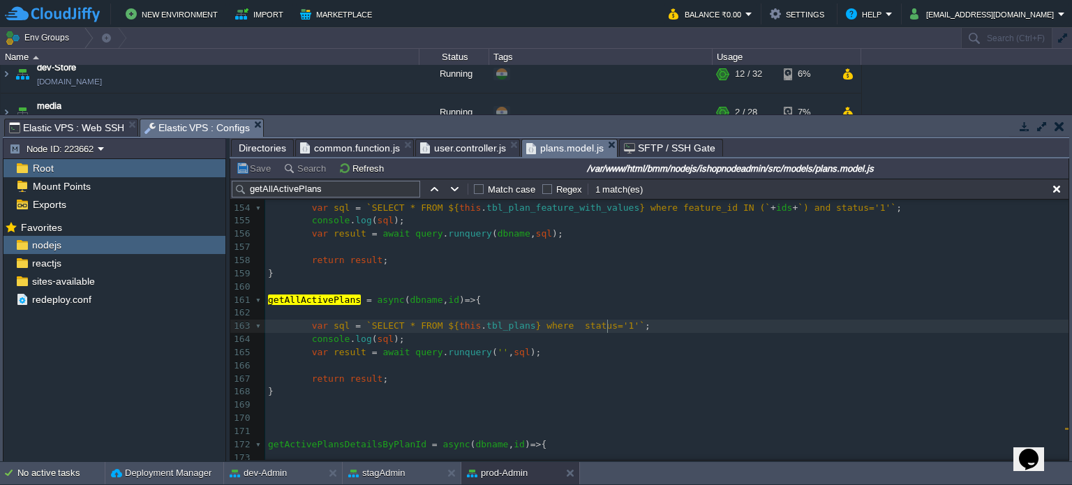
click at [607, 325] on div "x var sql = `UPDATE ${ this . tbl_plan_ f eature_with_values } SET f eature_val…" at bounding box center [666, 247] width 803 height 671
paste textarea
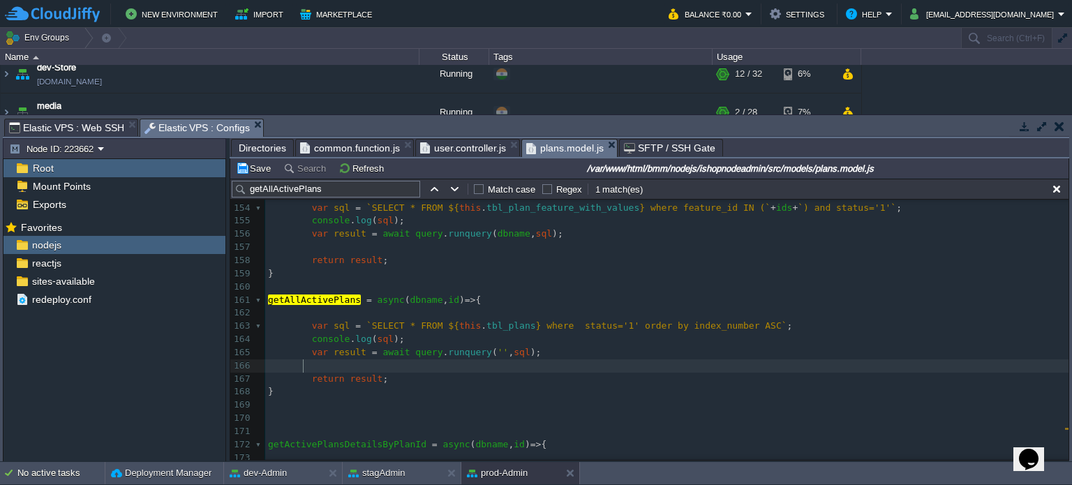
click at [669, 364] on pre at bounding box center [666, 365] width 803 height 13
click at [258, 172] on button "Save" at bounding box center [255, 168] width 39 height 13
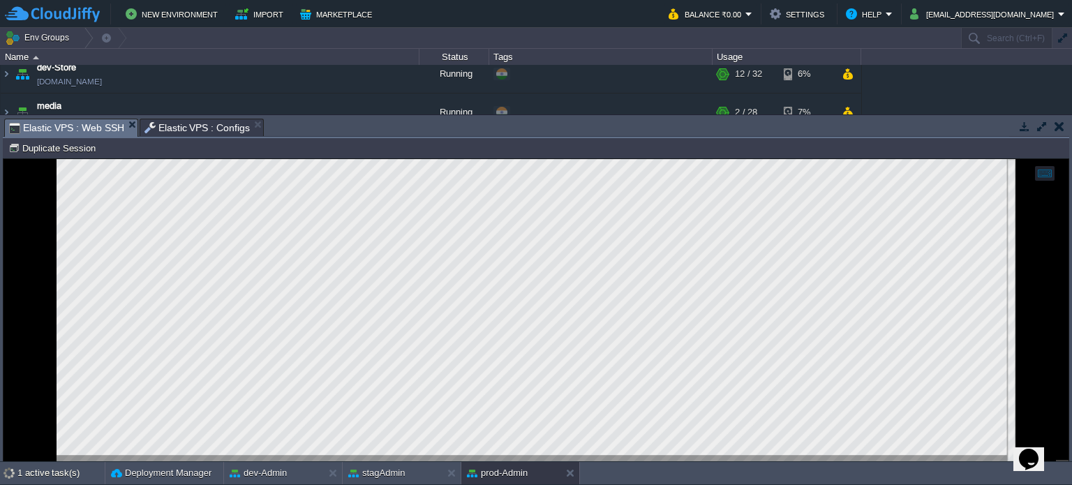
click at [83, 125] on span "Elastic VPS : Web SSH" at bounding box center [66, 127] width 115 height 17
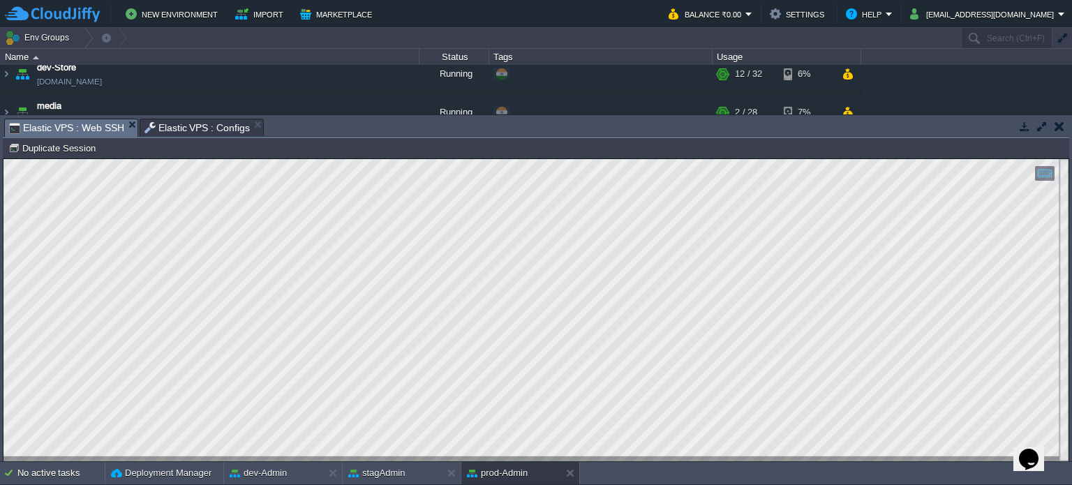
click at [183, 119] on div "Elastic VPS : Configs" at bounding box center [202, 127] width 125 height 17
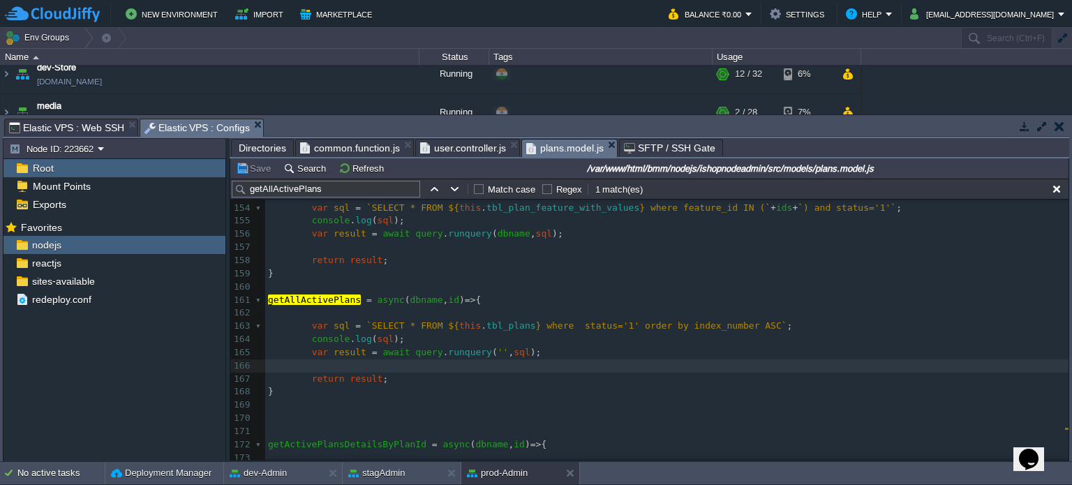
click at [79, 127] on span "Elastic VPS : Web SSH" at bounding box center [66, 127] width 115 height 17
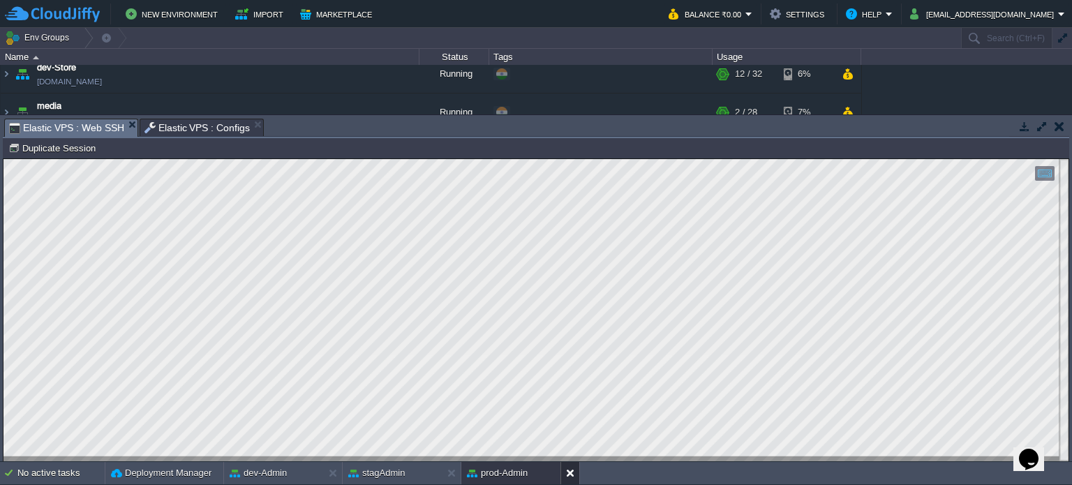
click at [566, 471] on button at bounding box center [573, 473] width 14 height 14
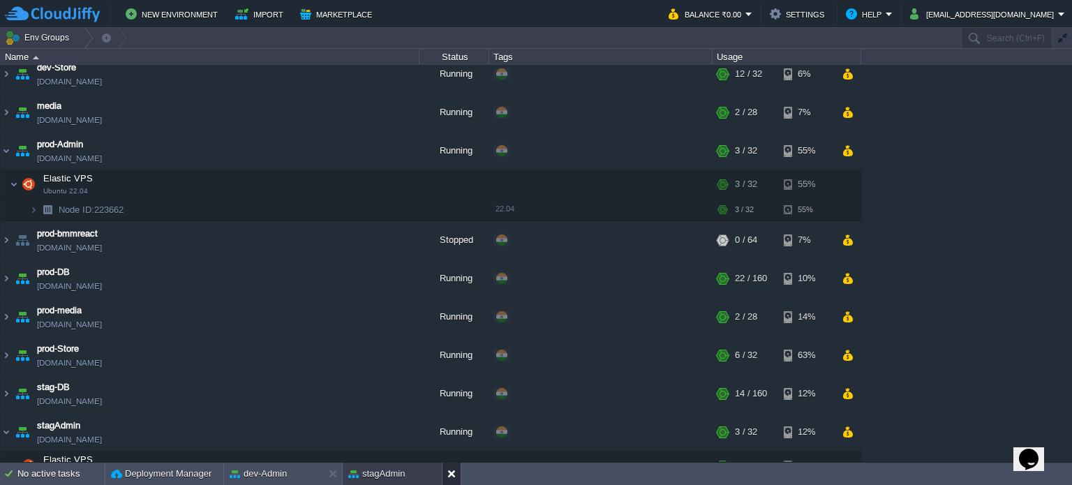
click at [447, 475] on div at bounding box center [451, 474] width 19 height 22
click at [283, 467] on button "dev-Admin" at bounding box center [258, 474] width 57 height 14
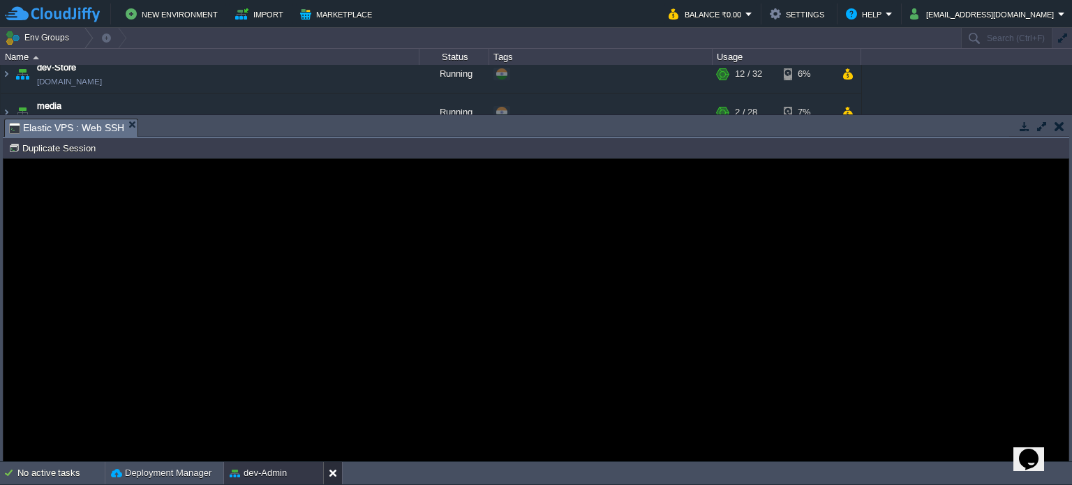
click at [334, 470] on button at bounding box center [336, 473] width 14 height 14
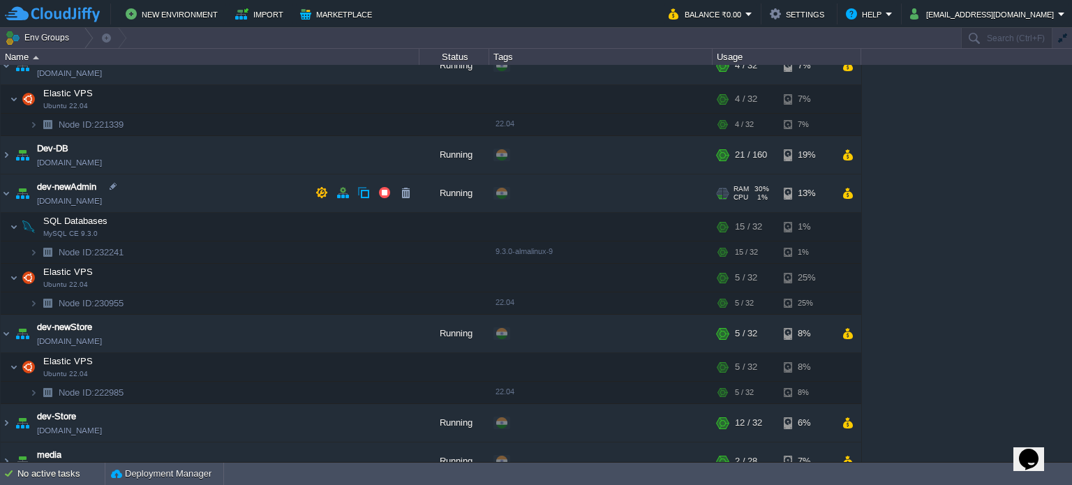
scroll to position [0, 0]
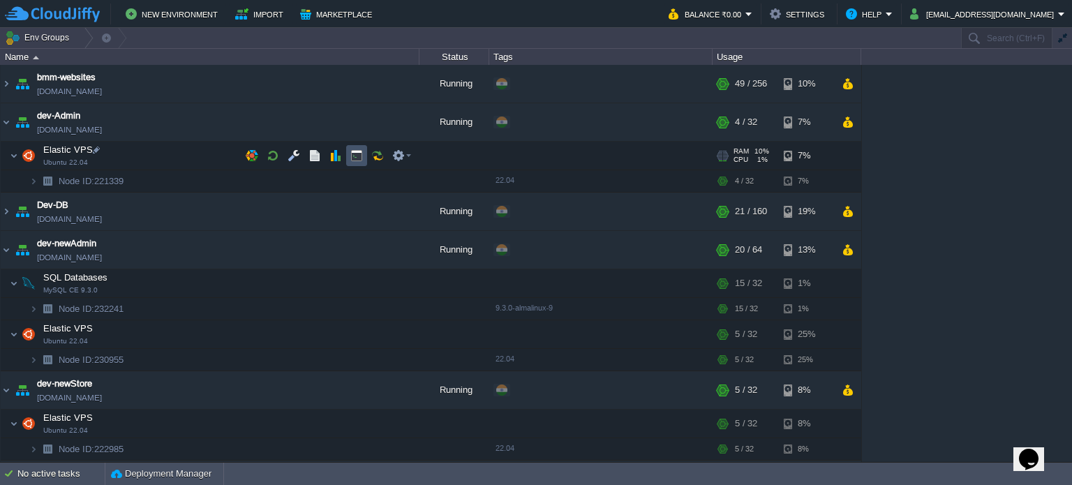
click at [360, 157] on button "button" at bounding box center [356, 155] width 13 height 13
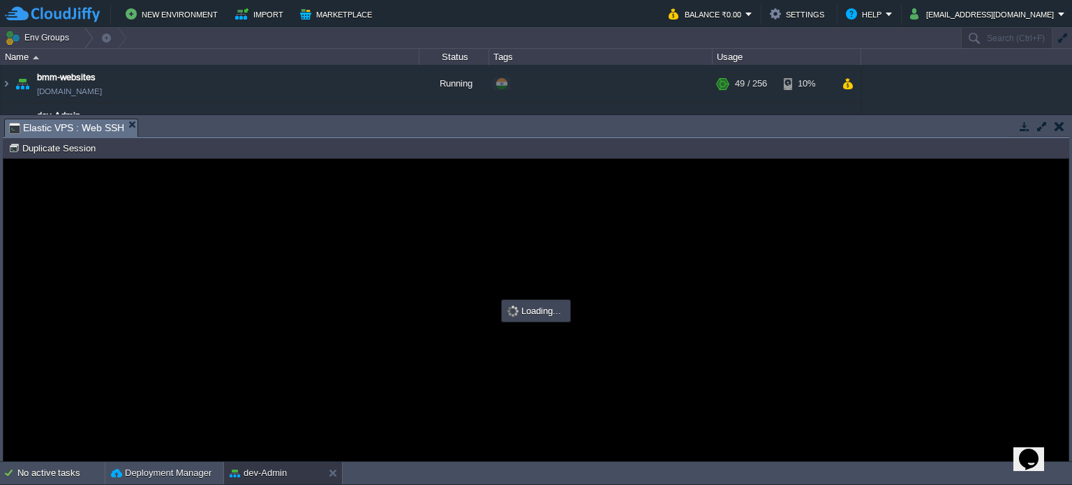
type input "#000000"
